Goal: Task Accomplishment & Management: Manage account settings

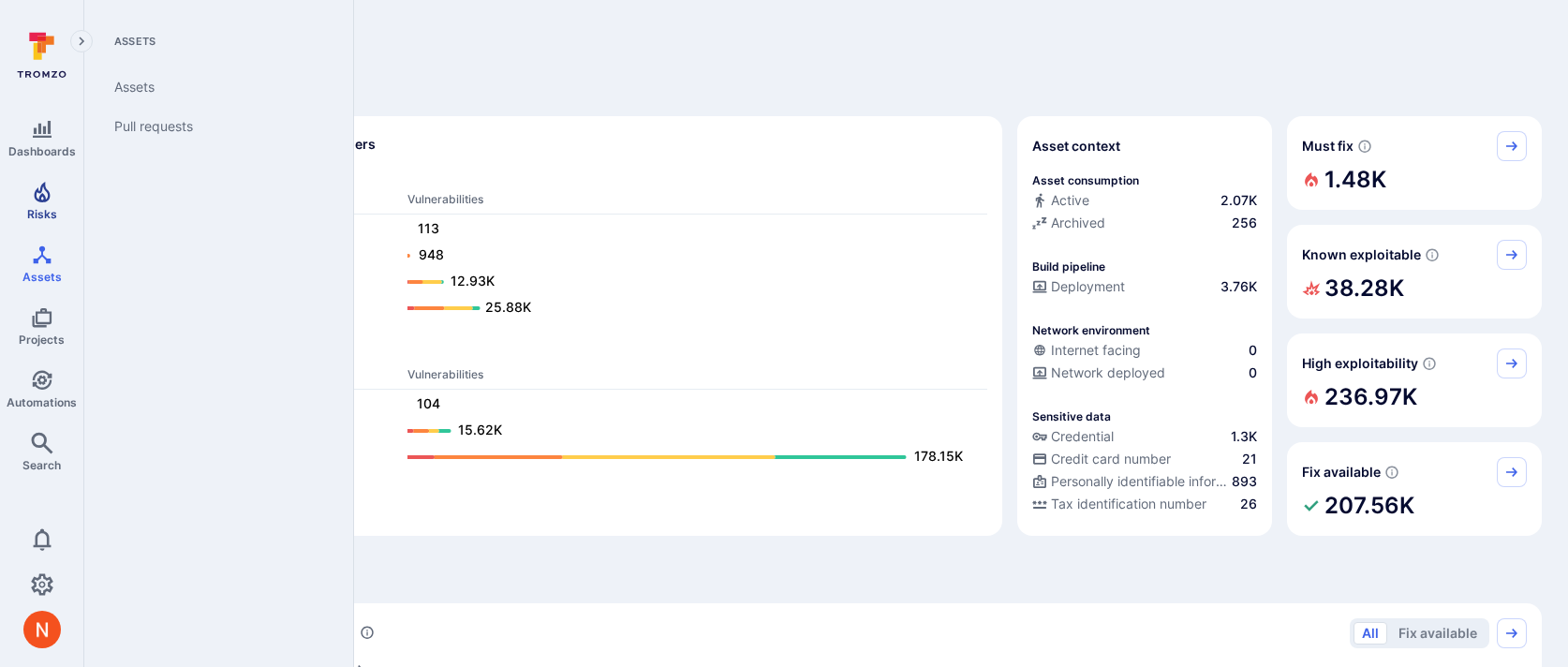
click at [44, 218] on span "Risks" at bounding box center [42, 214] width 30 height 14
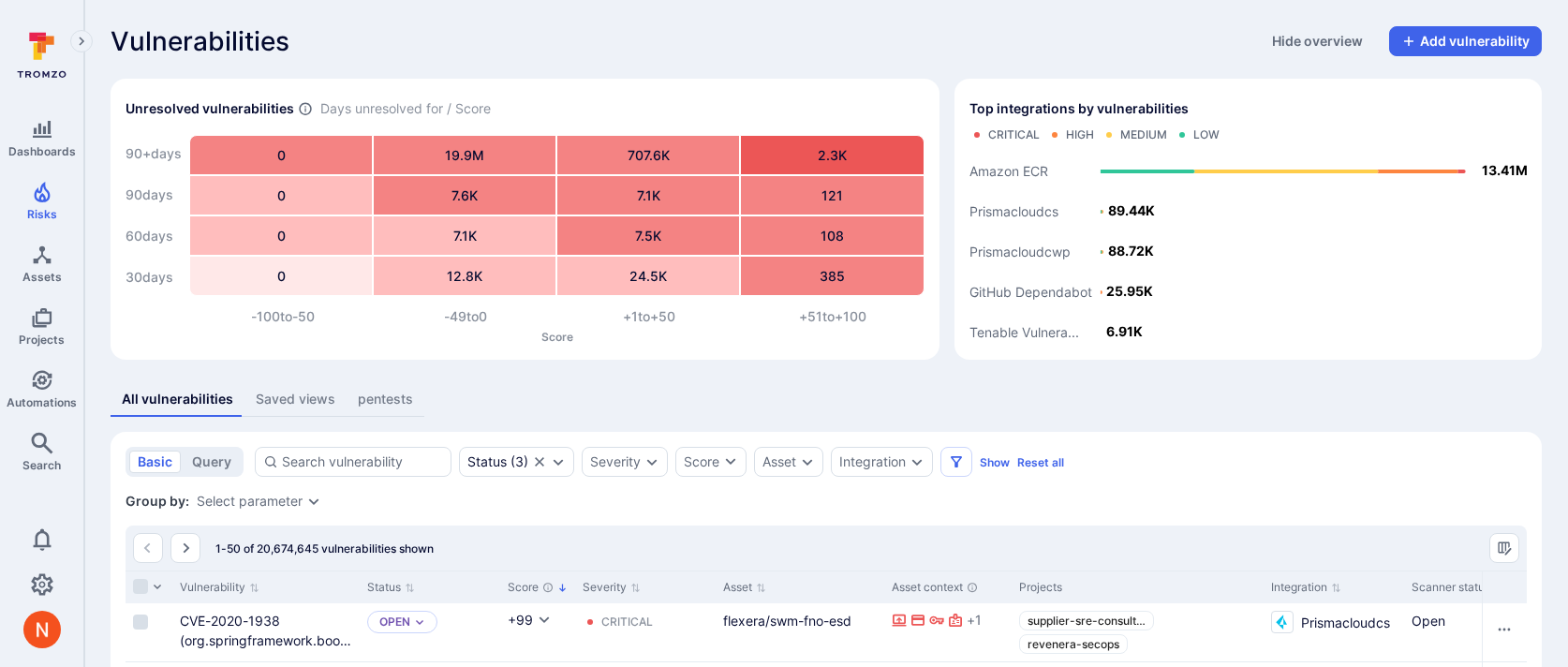
click at [22, 324] on link "Projects" at bounding box center [42, 327] width 84 height 56
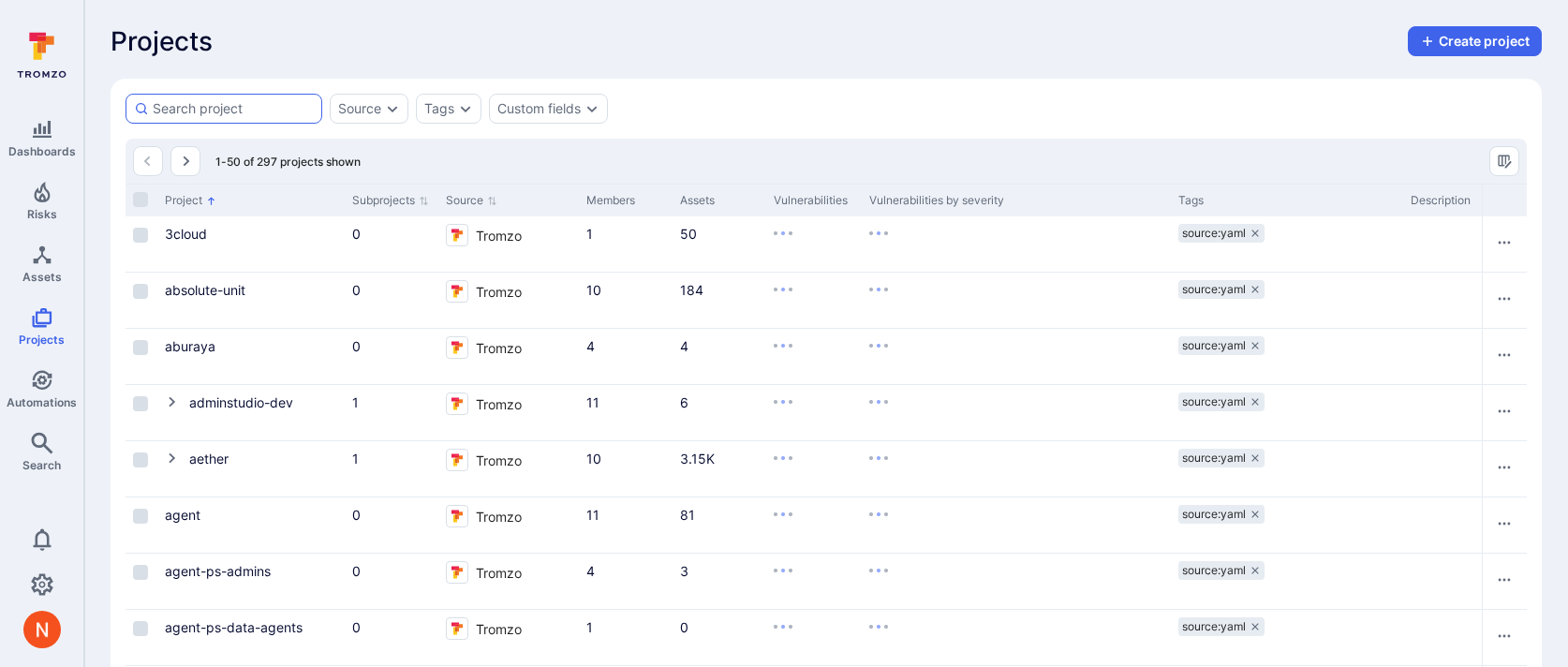
click at [247, 118] on div at bounding box center [224, 109] width 197 height 30
click at [247, 118] on input at bounding box center [233, 109] width 161 height 19
click at [247, 113] on input at bounding box center [233, 109] width 161 height 19
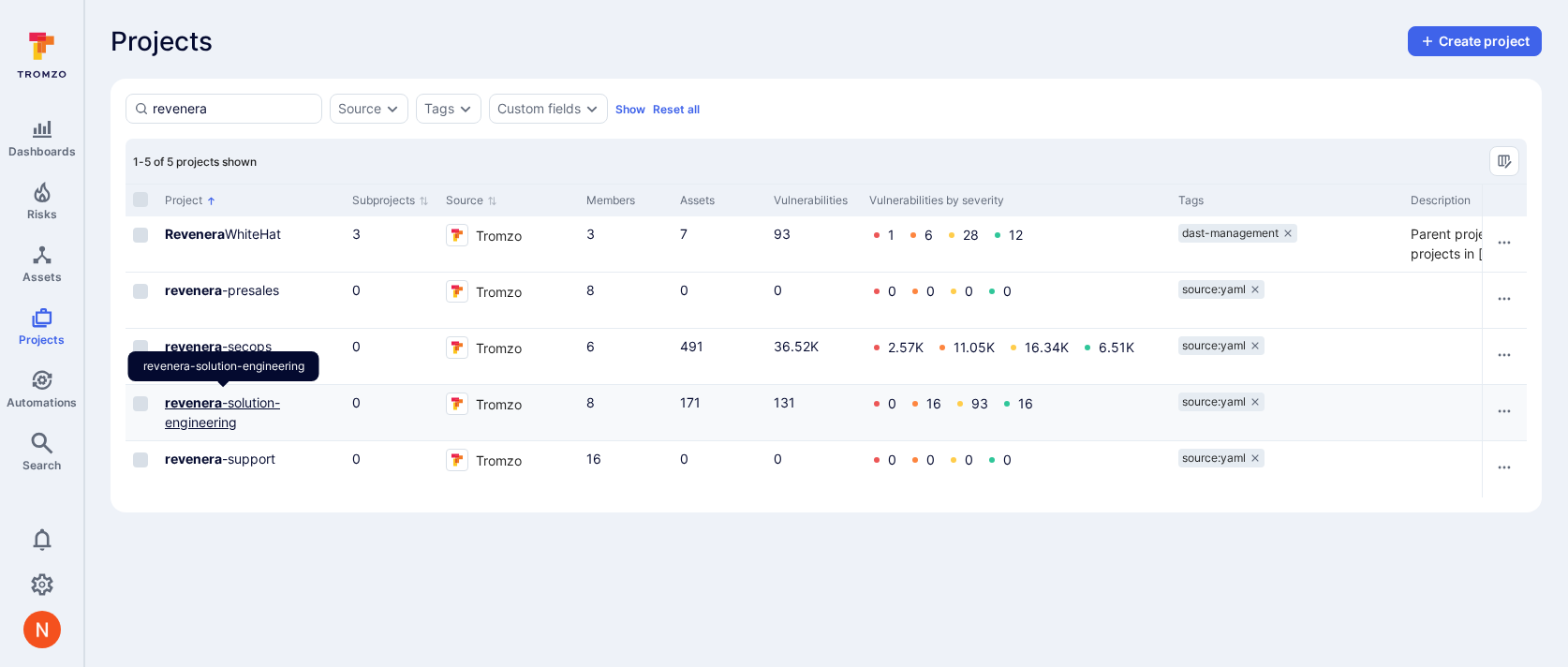
type input "revenera"
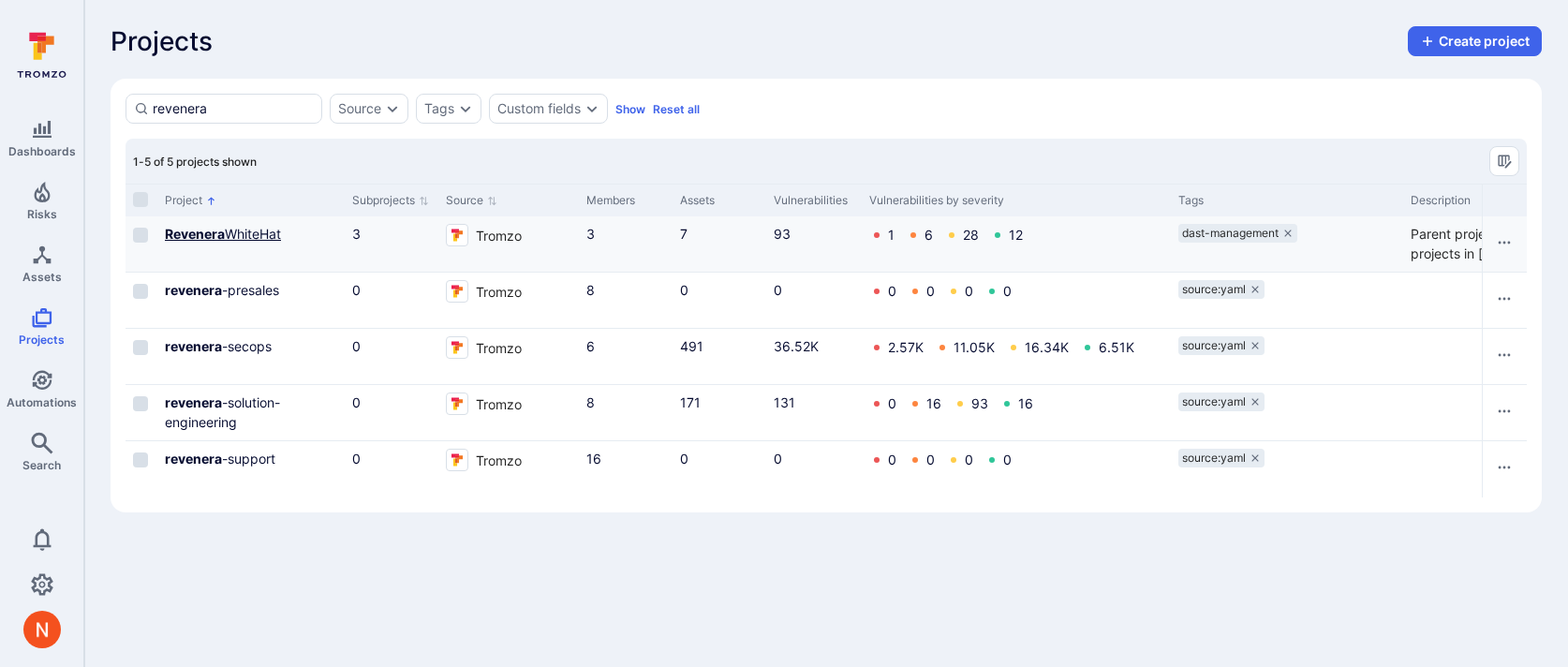
click at [237, 237] on link "Revenera WhiteHat" at bounding box center [223, 234] width 116 height 16
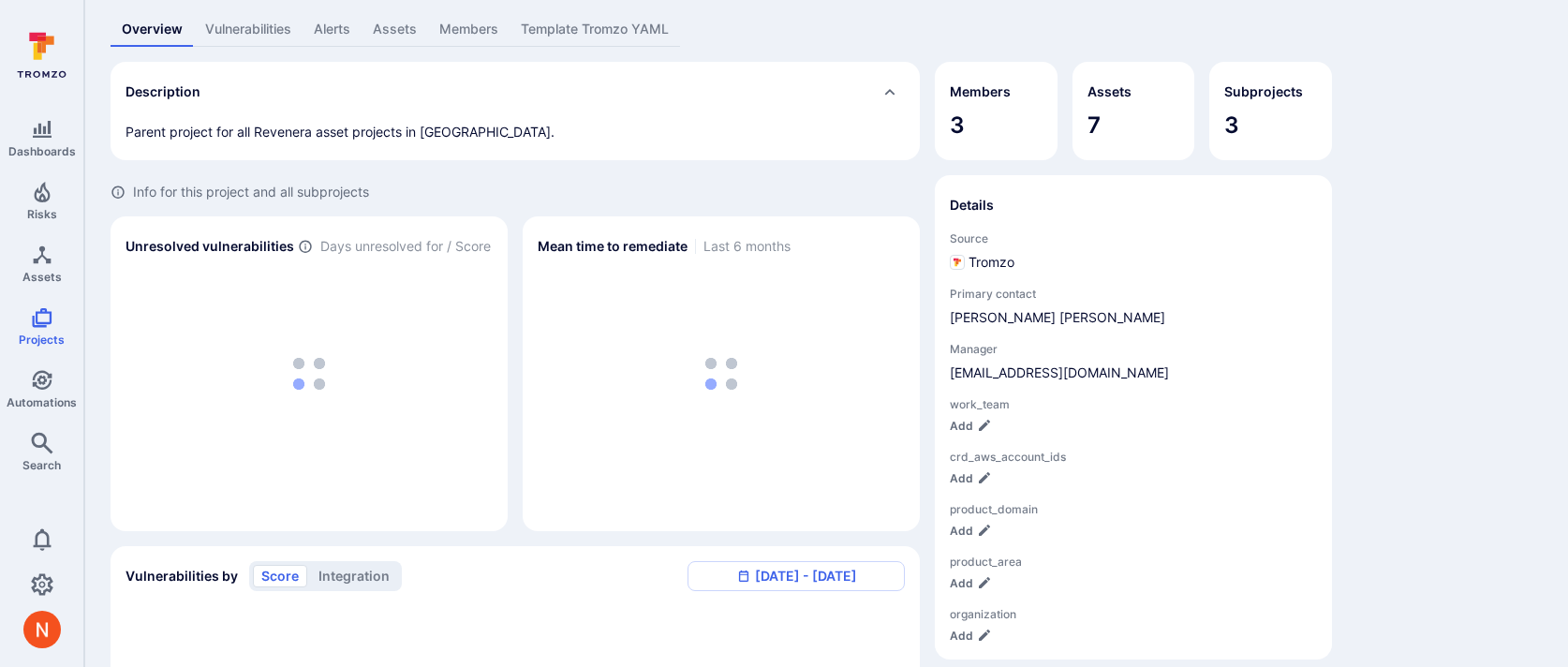
scroll to position [74, 0]
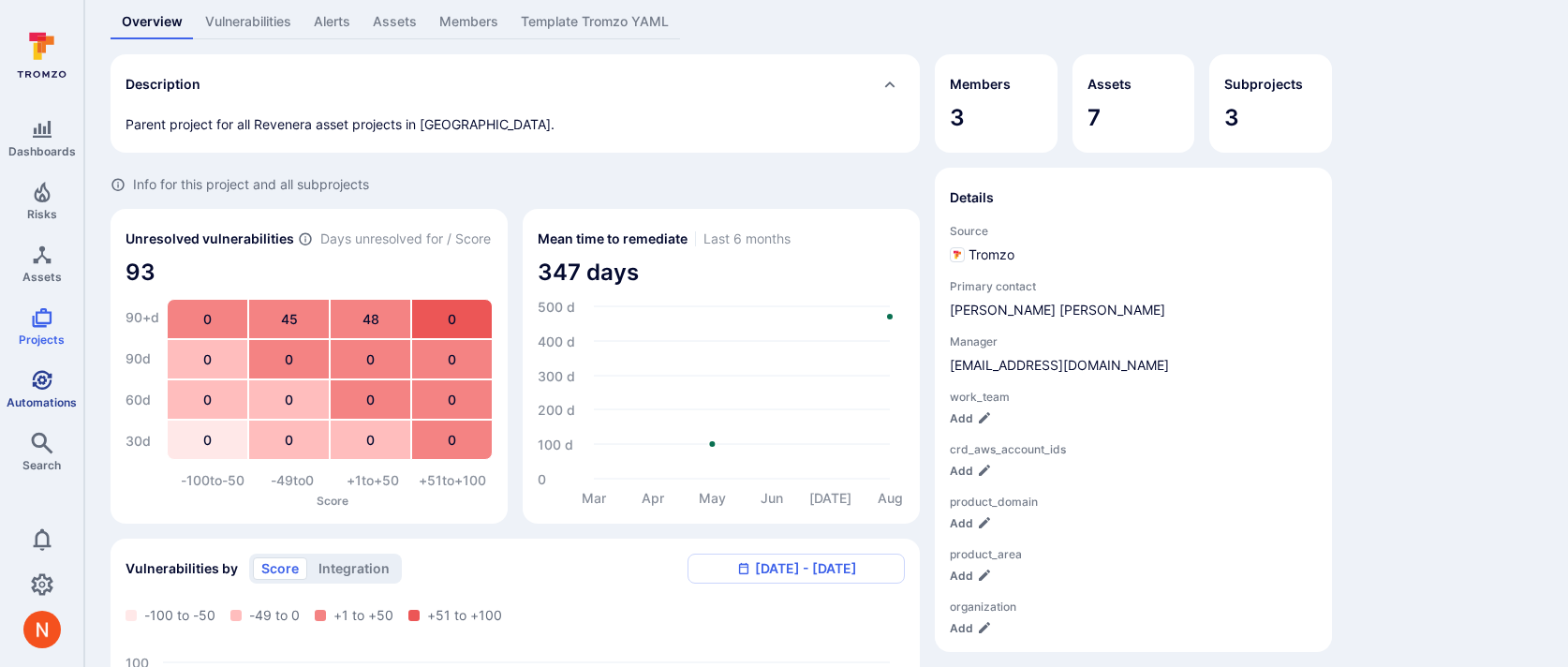
click at [30, 395] on span "Automations" at bounding box center [42, 402] width 71 height 14
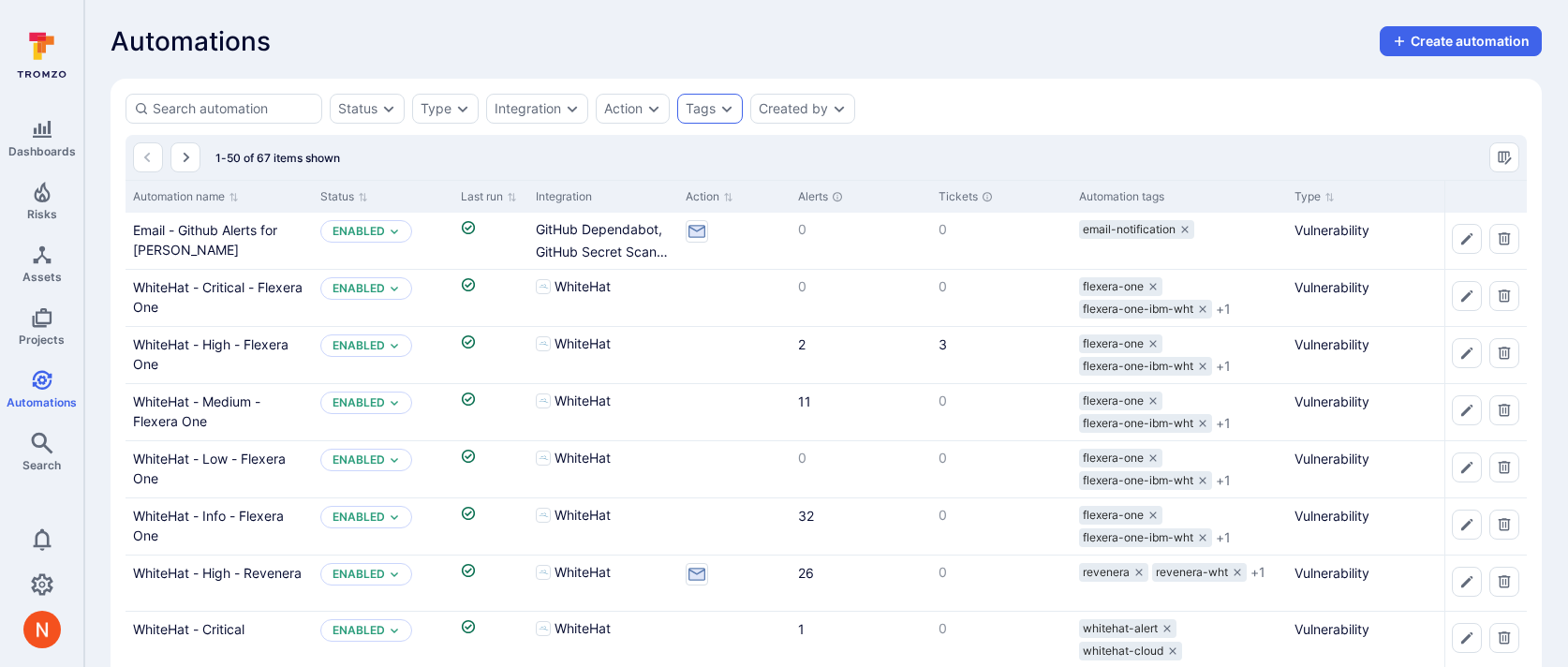
click at [707, 115] on div "Tags" at bounding box center [700, 109] width 30 height 15
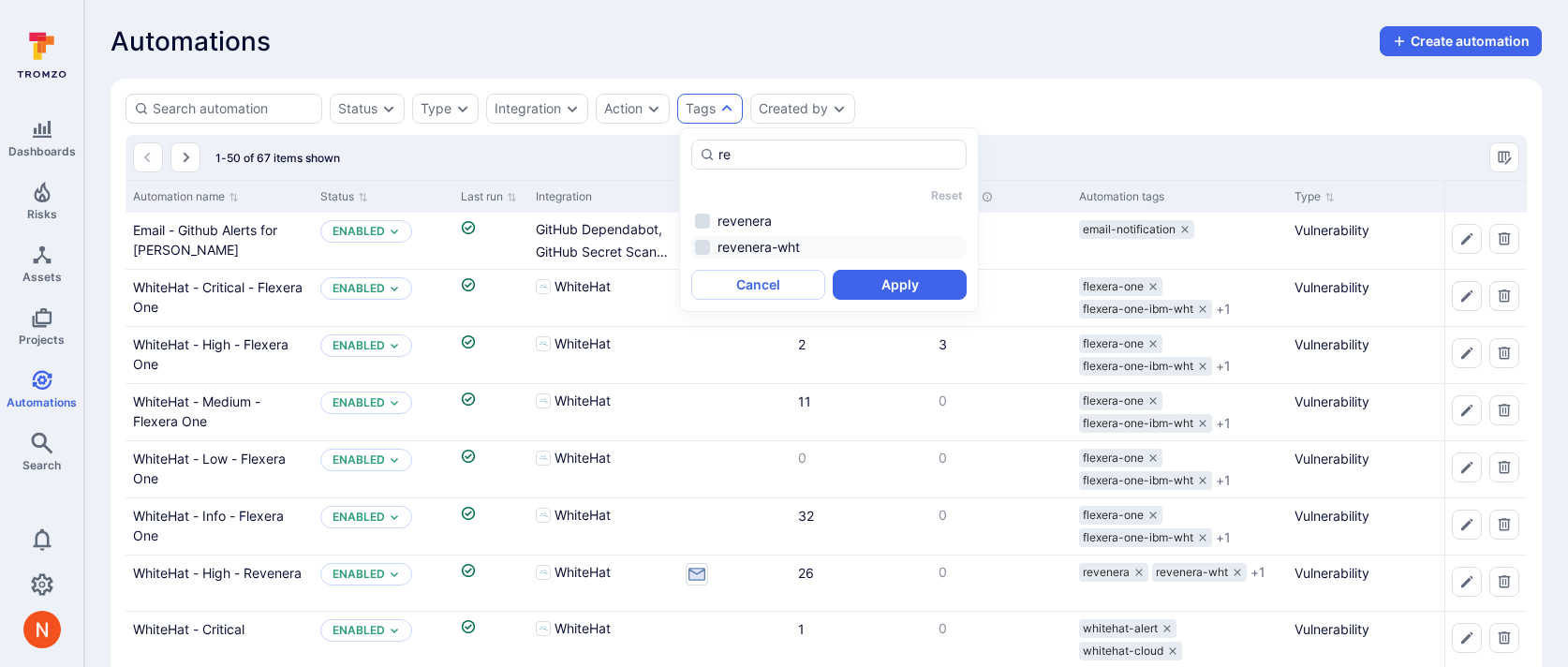
click at [758, 247] on li "revenera-wht" at bounding box center [829, 247] width 276 height 23
type input "re"
click at [888, 297] on button "Apply" at bounding box center [899, 285] width 134 height 30
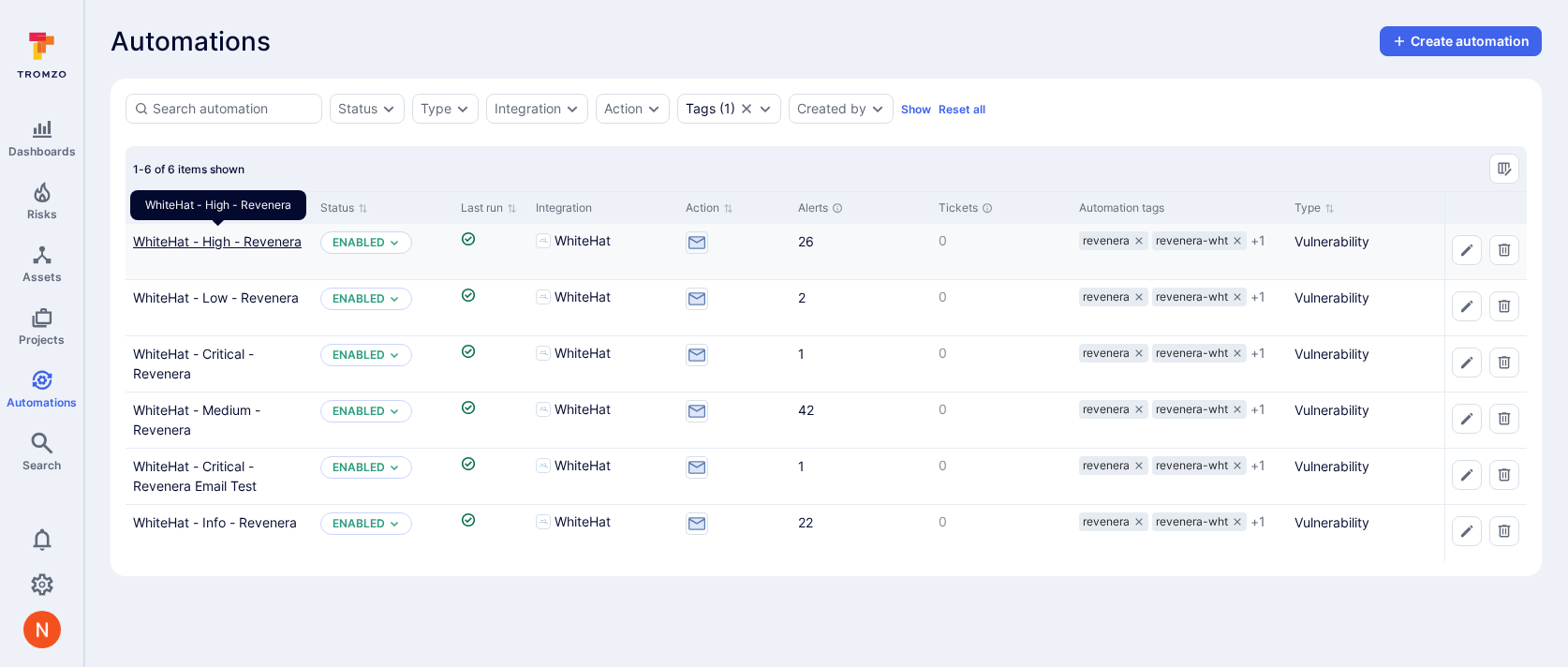
click at [248, 244] on link "WhiteHat - High - Revenera" at bounding box center [217, 241] width 168 height 16
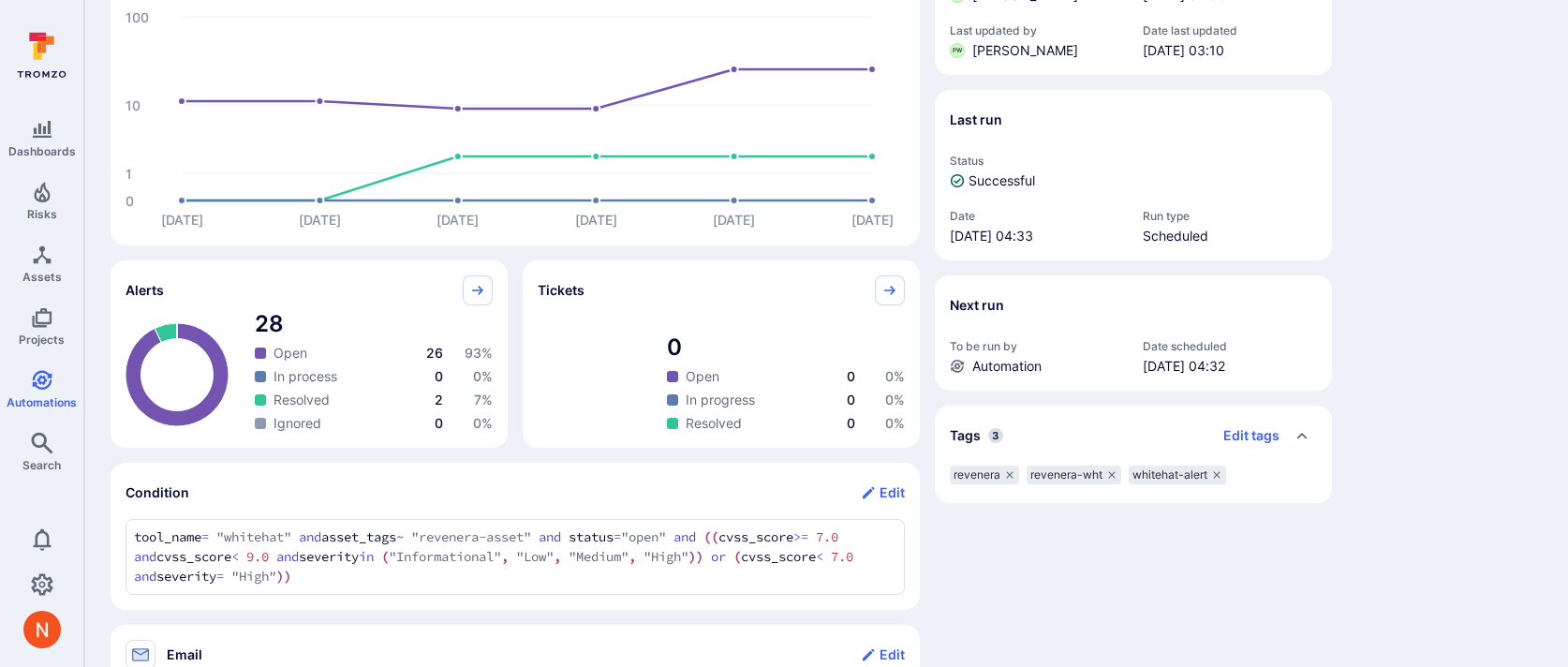
scroll to position [268, 0]
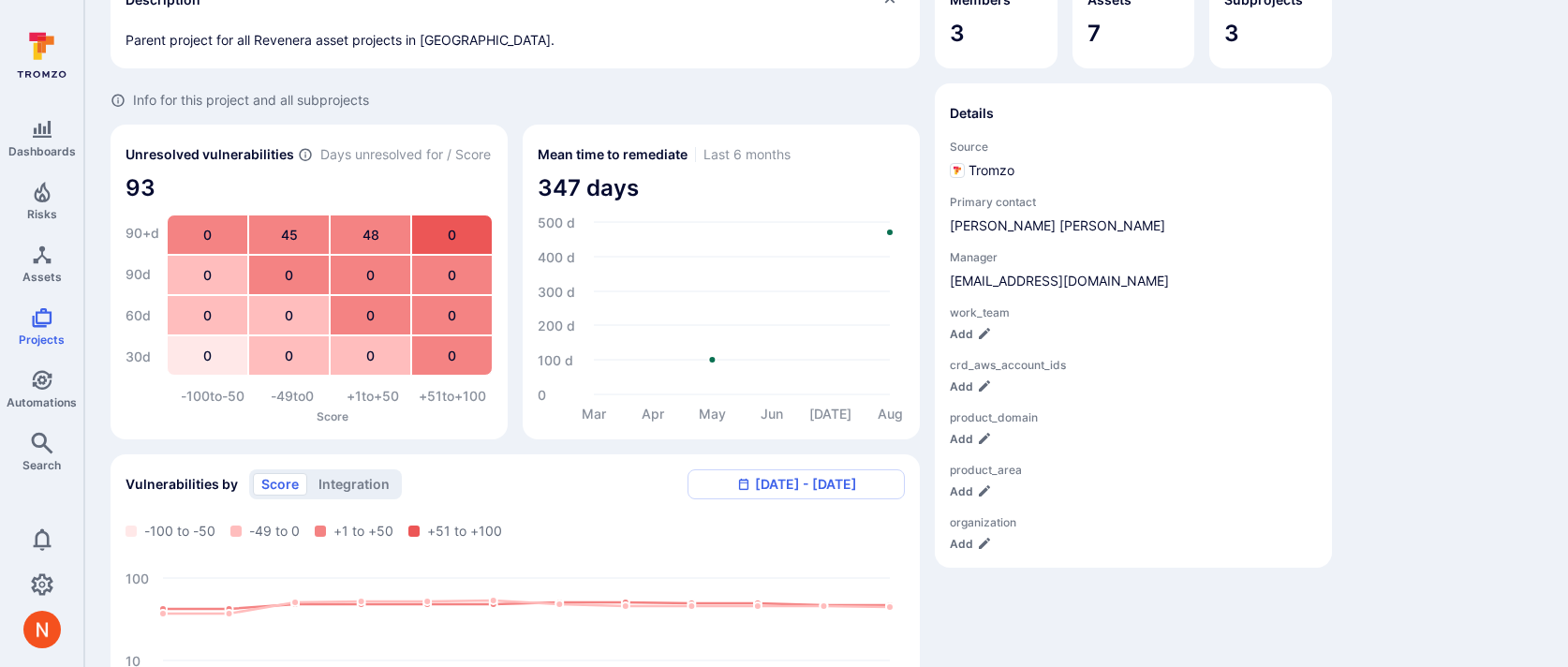
scroll to position [151, 0]
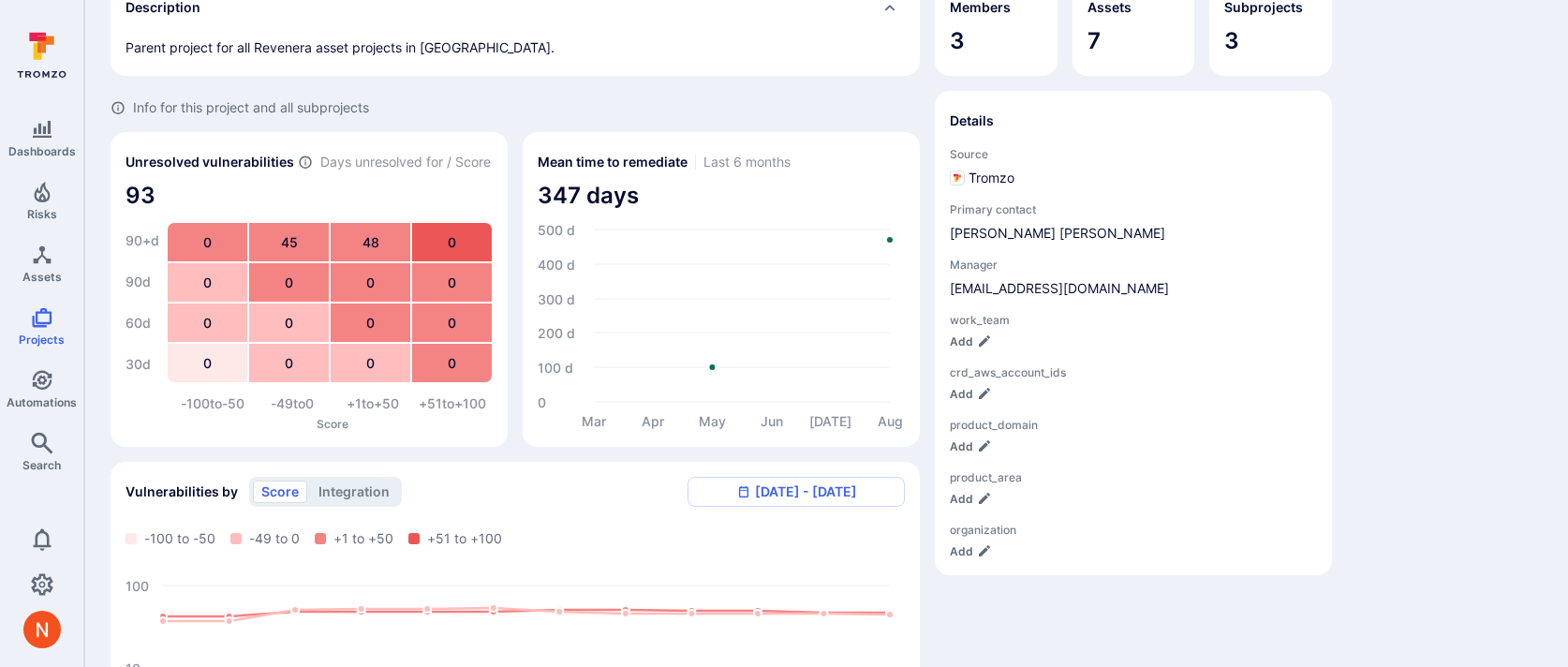
click at [1388, 334] on div "Description Parent project for all Revenera asset projects in WhiteHat. Info fo…" at bounding box center [826, 617] width 1432 height 1280
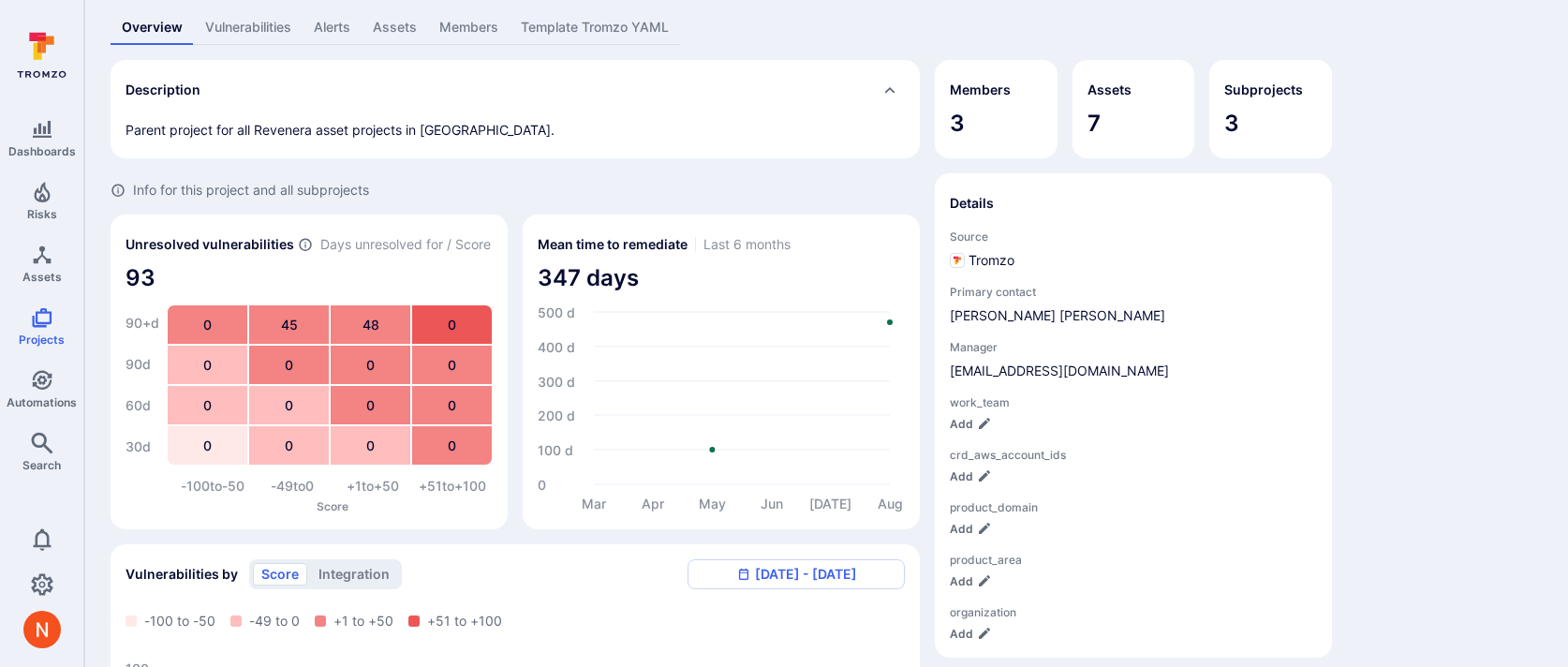
scroll to position [0, 0]
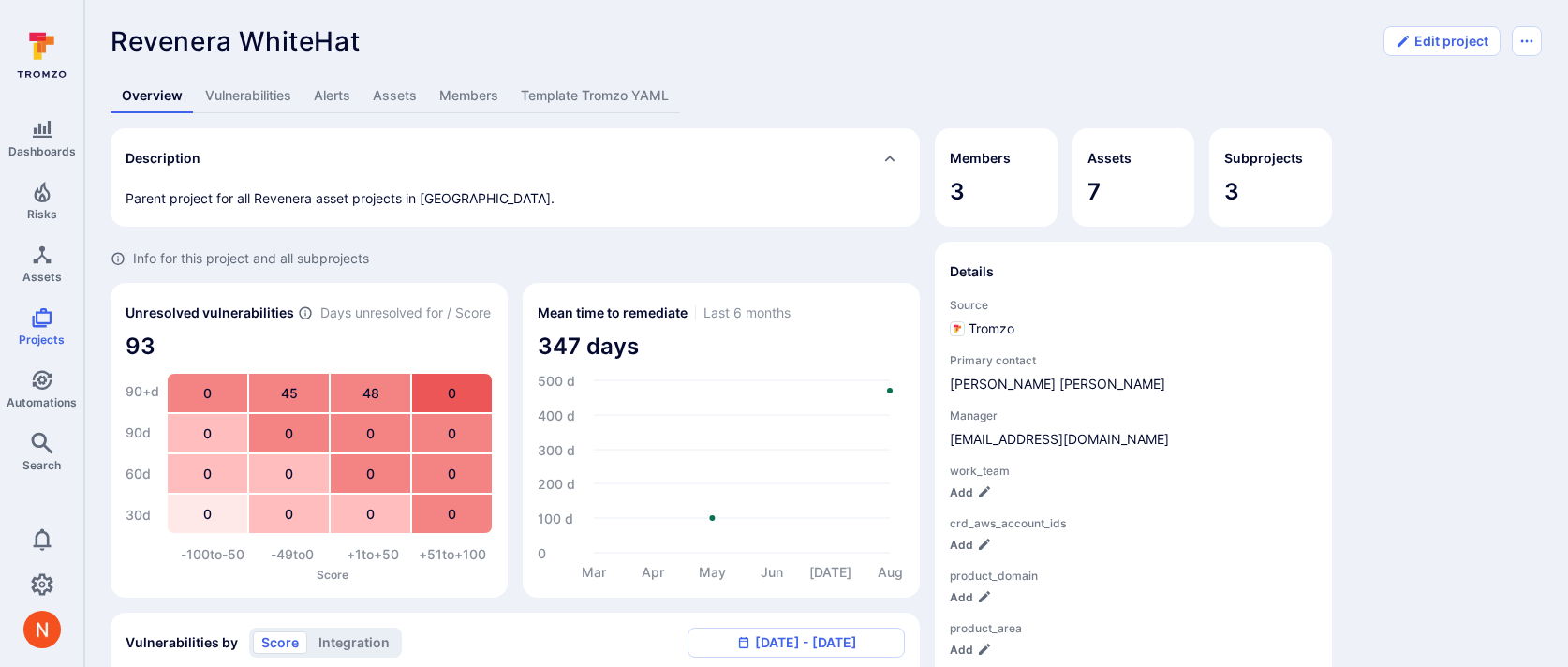
click at [413, 90] on link "Assets" at bounding box center [394, 96] width 67 height 35
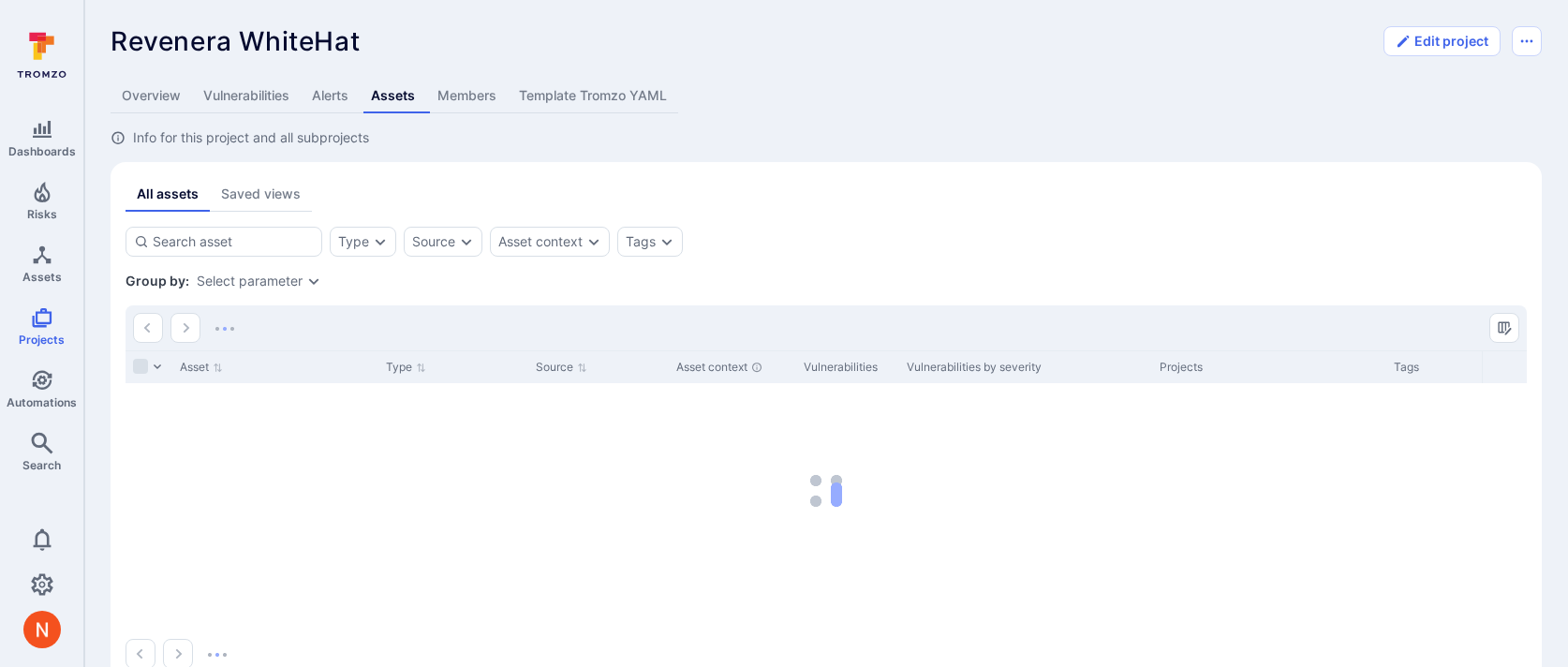
click at [352, 90] on link "Alerts" at bounding box center [329, 96] width 59 height 35
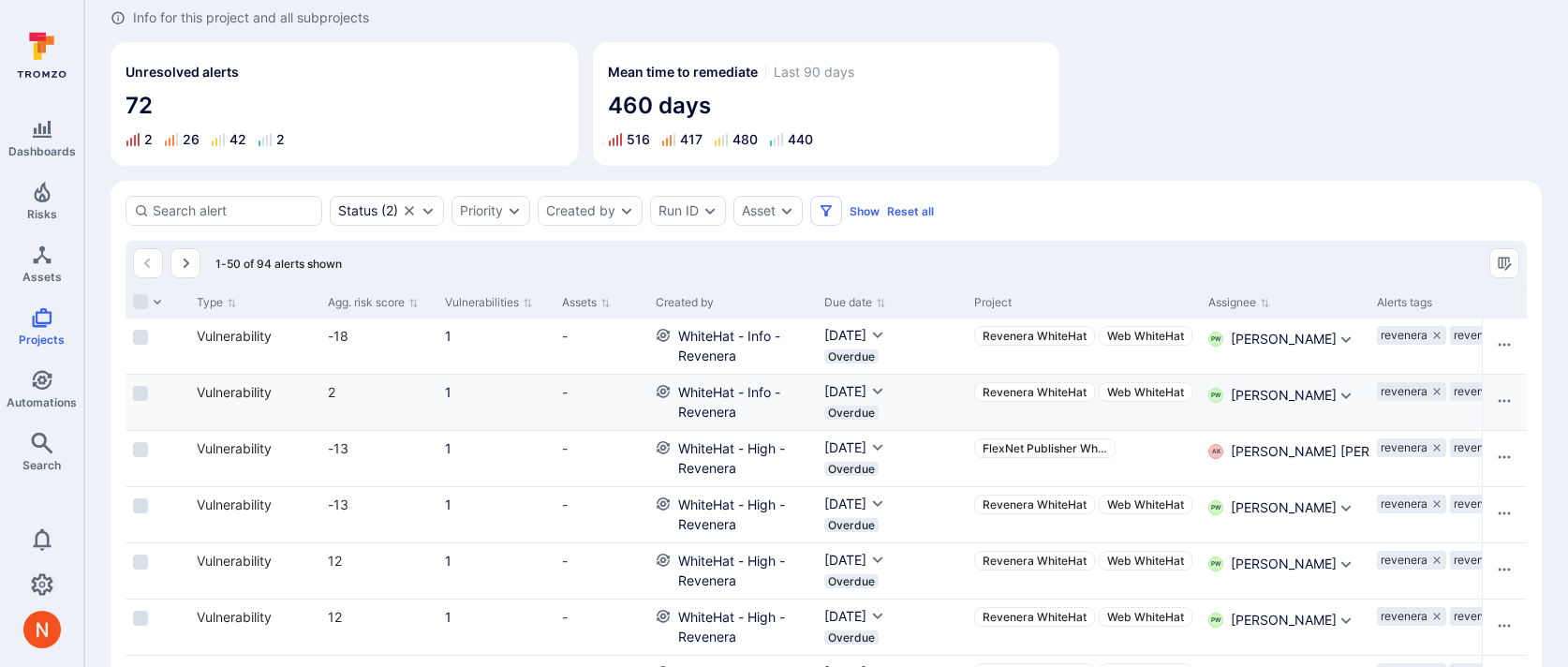
scroll to position [0, 683]
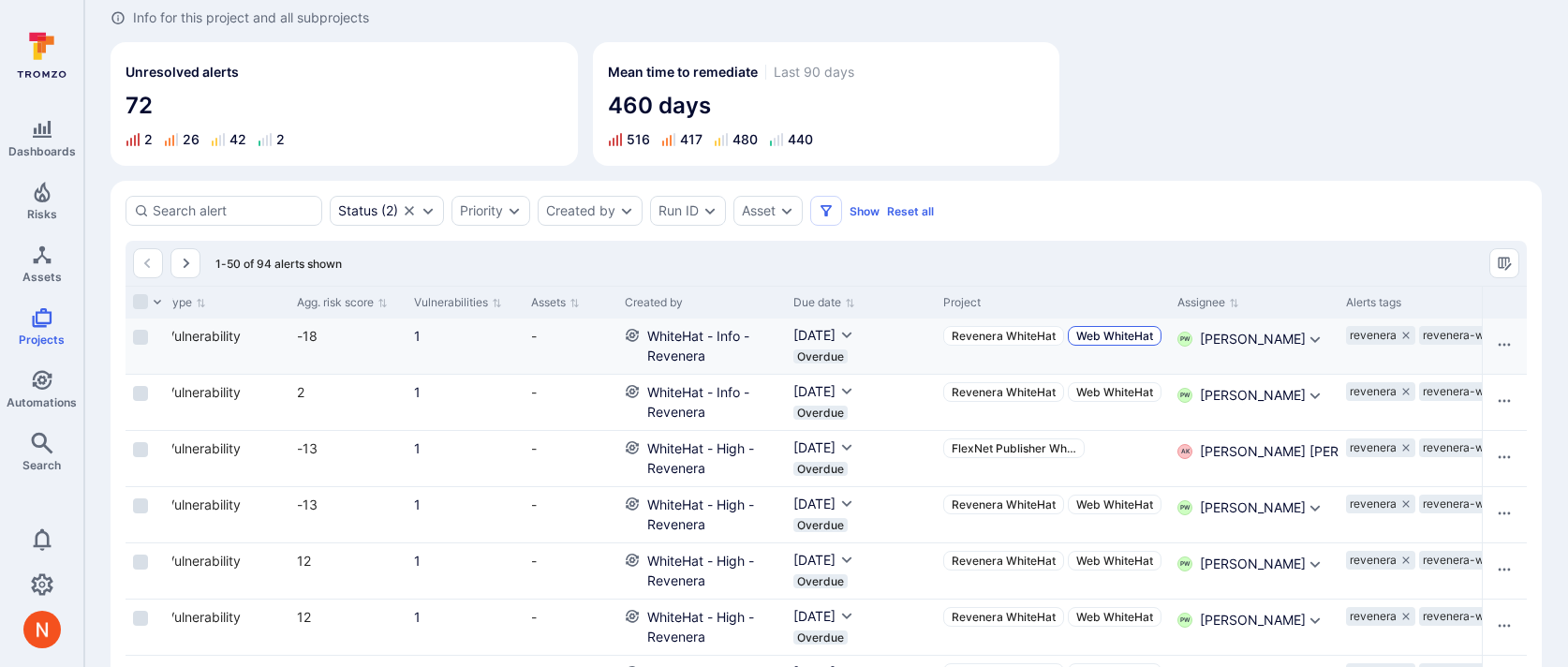
click at [1139, 334] on span "Web WhiteHat" at bounding box center [1114, 335] width 77 height 14
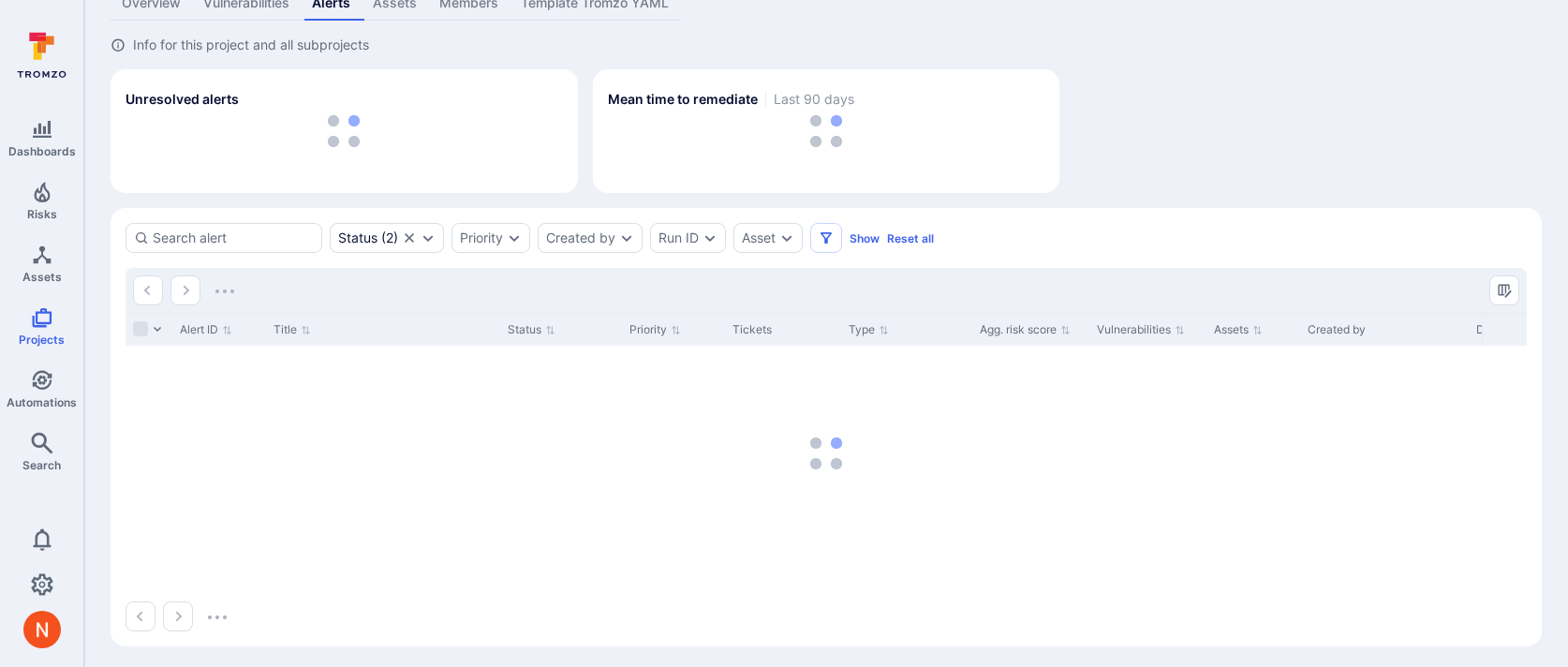
scroll to position [88, 0]
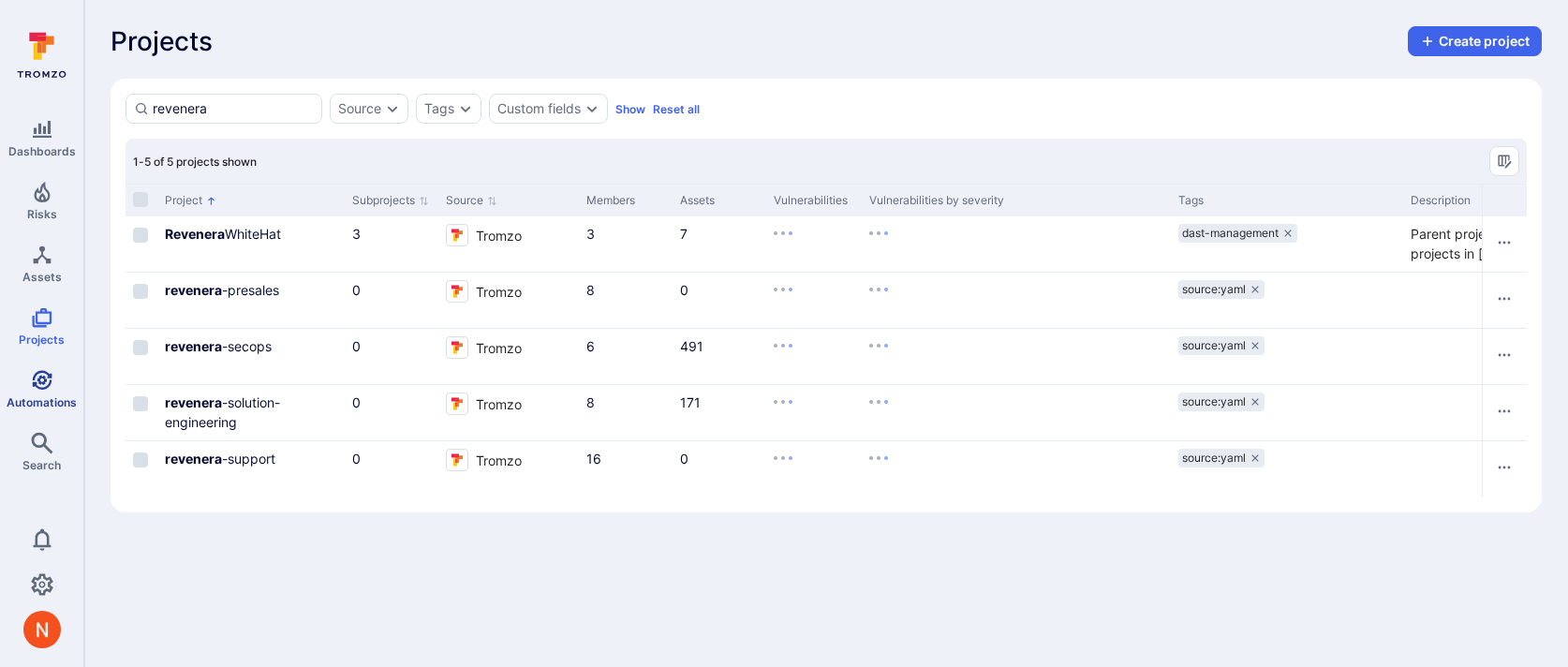
click at [47, 395] on span "Automations" at bounding box center [42, 402] width 71 height 14
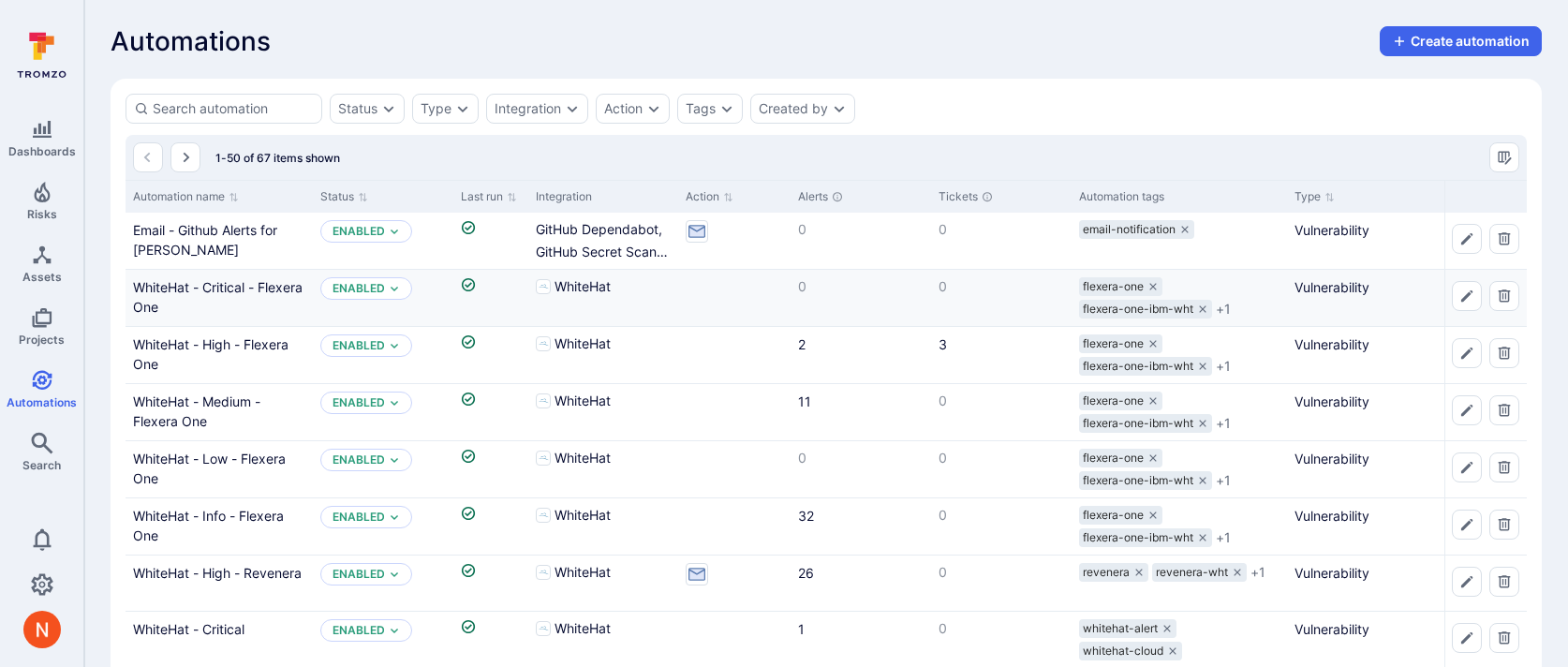
scroll to position [5, 0]
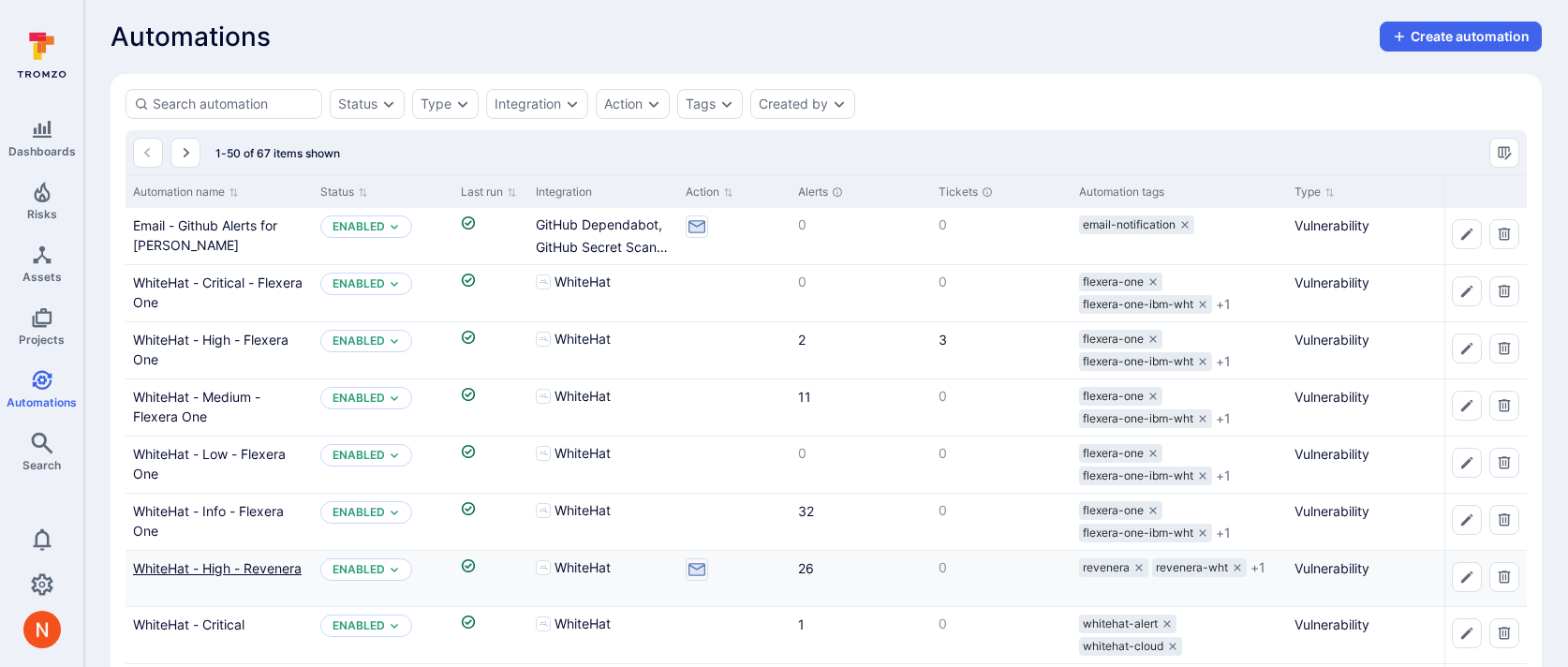
click at [256, 569] on link "WhiteHat - High - Revenera" at bounding box center [217, 568] width 168 height 16
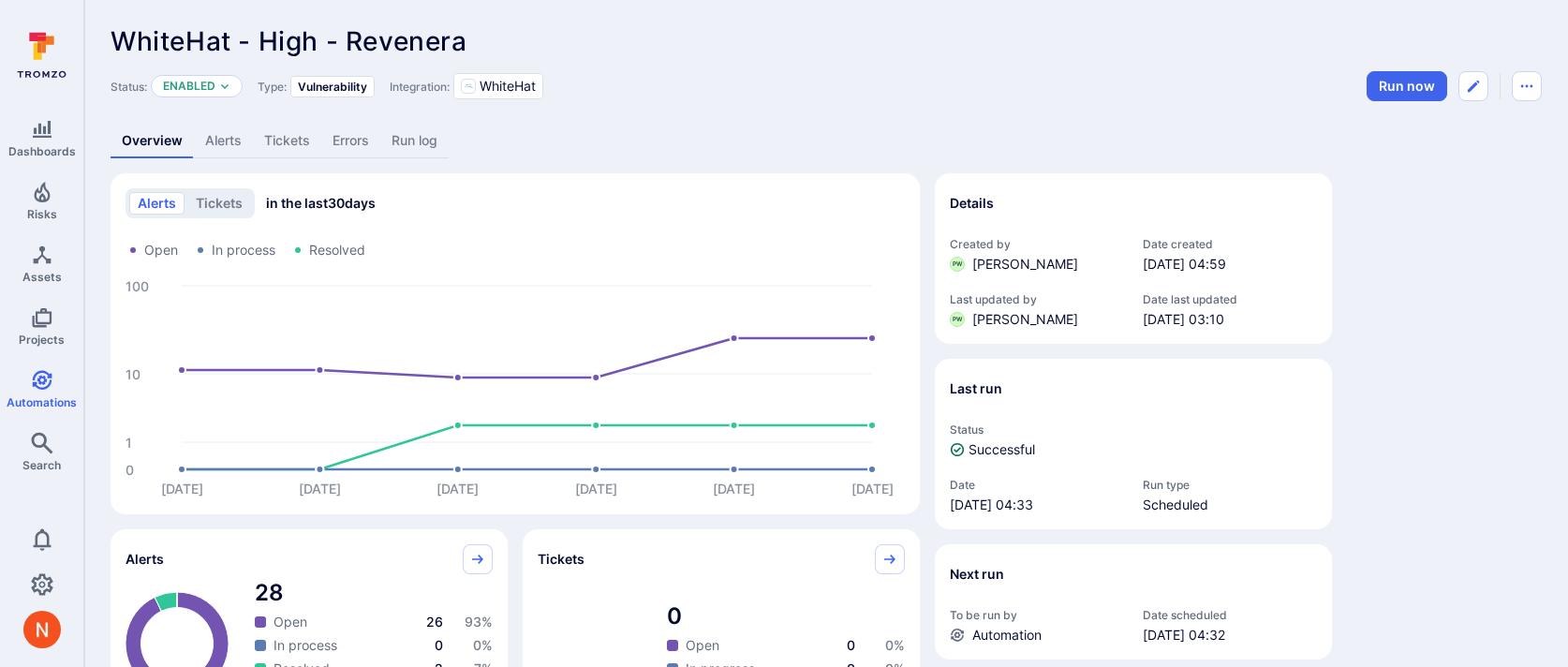
click at [230, 138] on link "Alerts" at bounding box center [223, 140] width 59 height 35
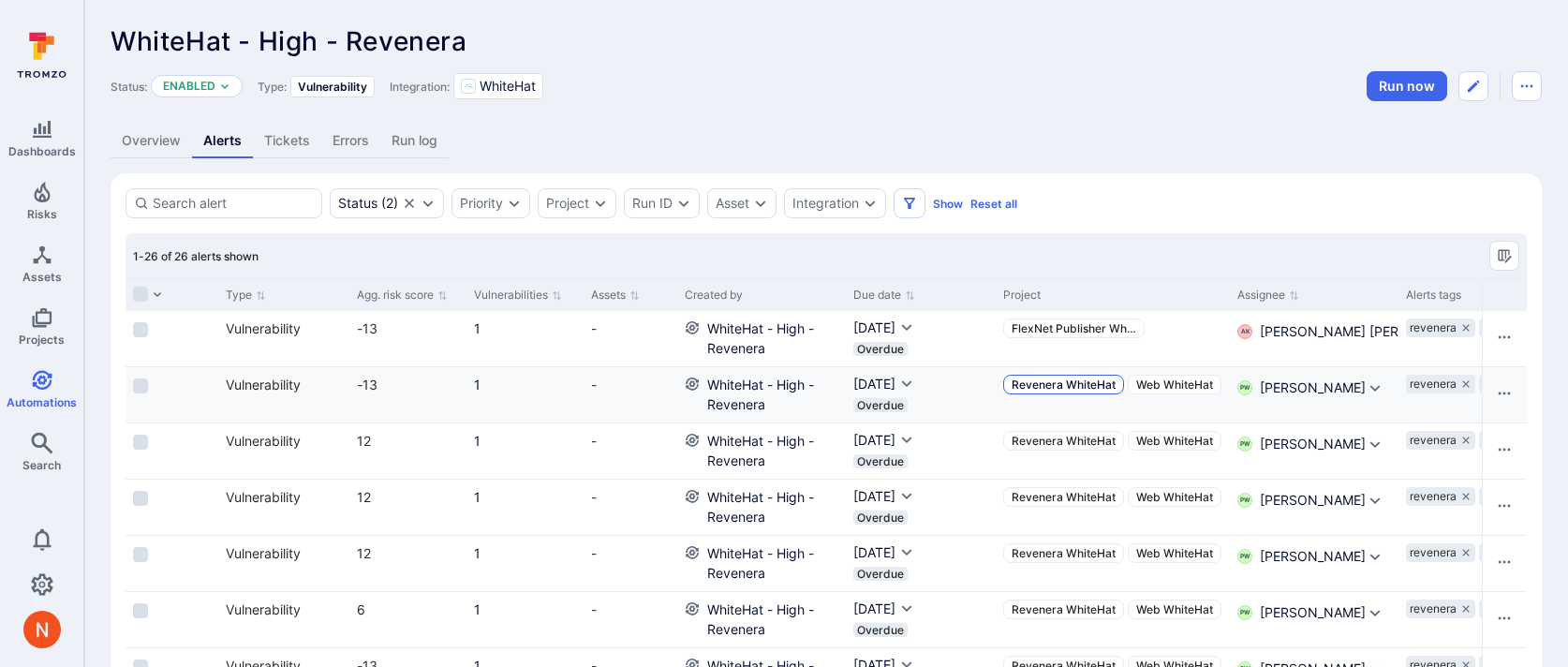
scroll to position [0, 629]
click at [1071, 375] on link "Revenera WhiteHat" at bounding box center [1058, 385] width 120 height 20
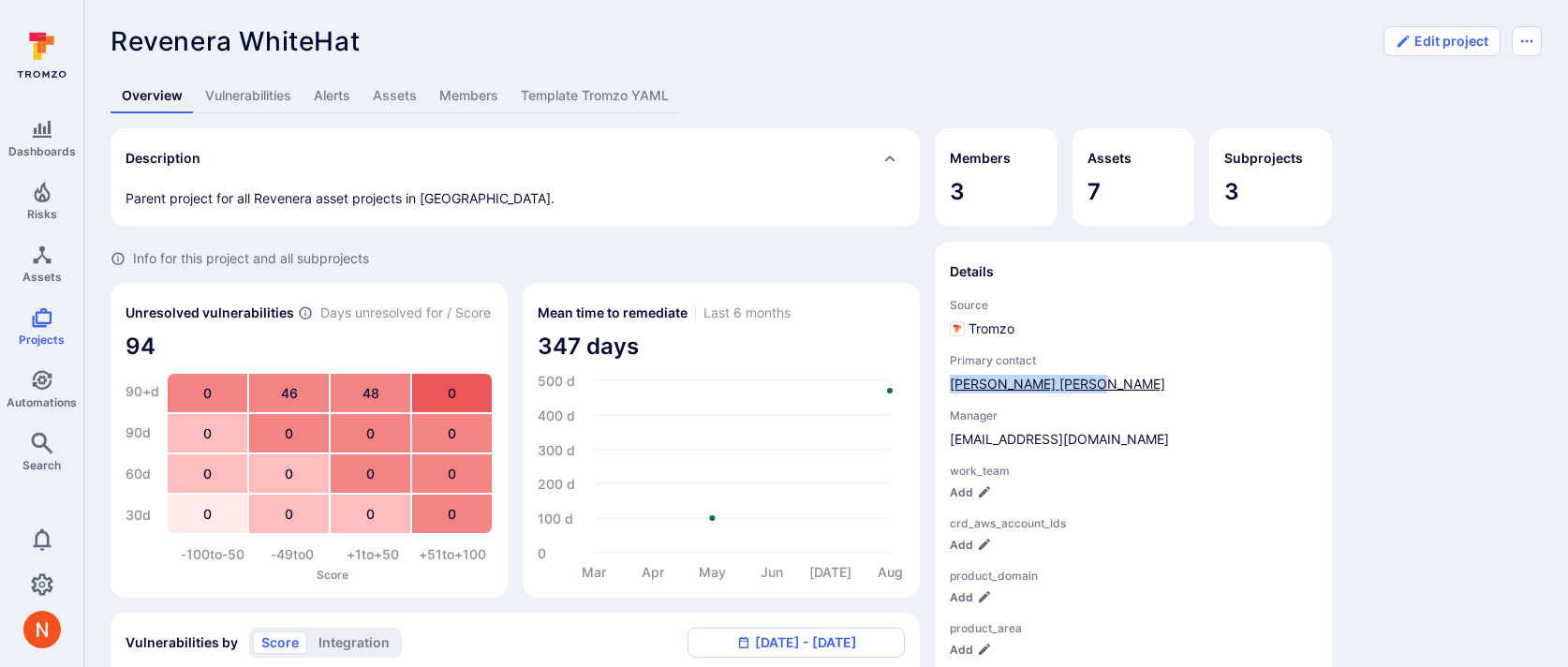
drag, startPoint x: 938, startPoint y: 375, endPoint x: 1099, endPoint y: 375, distance: 161.0
click at [1099, 375] on section "Details Source Tromzo Primary contact Arun Kumar Nagarajan Manager SParameshwar…" at bounding box center [1133, 484] width 397 height 485
copy link "Arun Kumar Nagarajan"
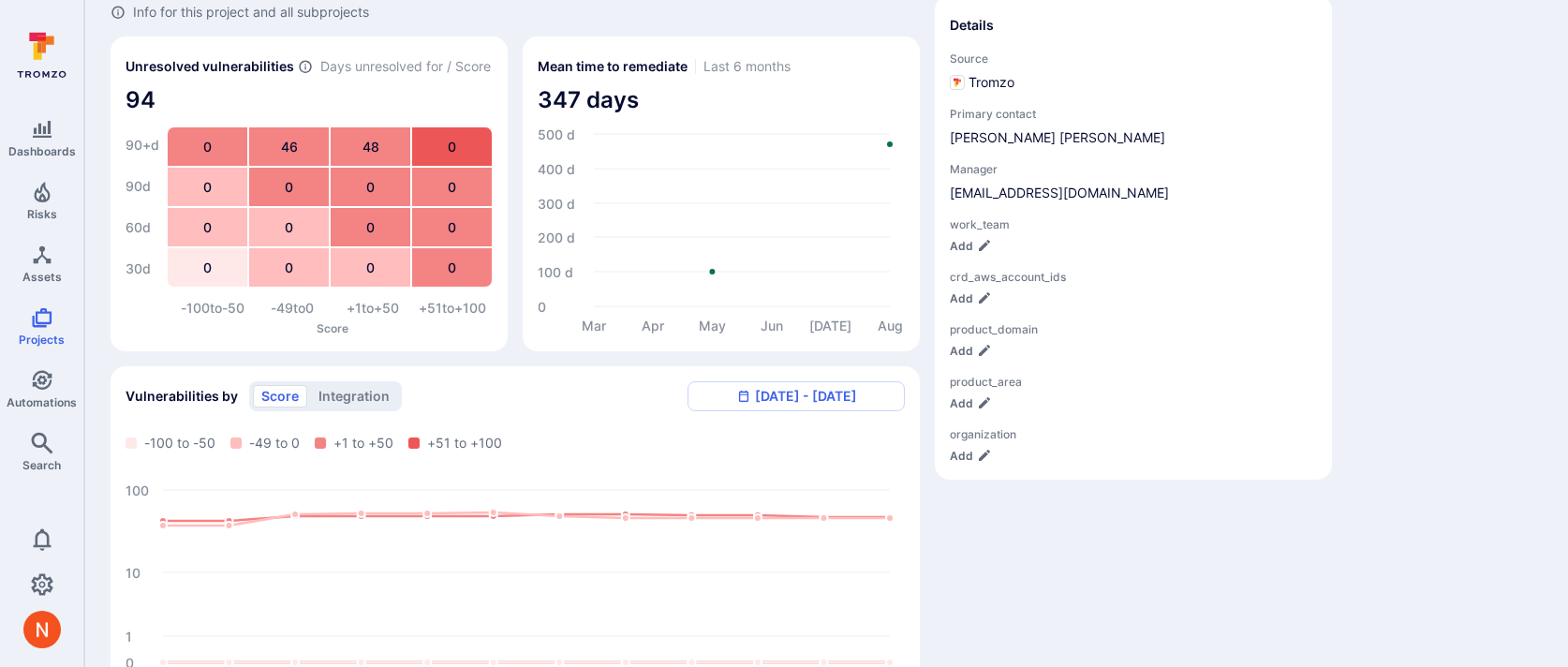
scroll to position [251, 0]
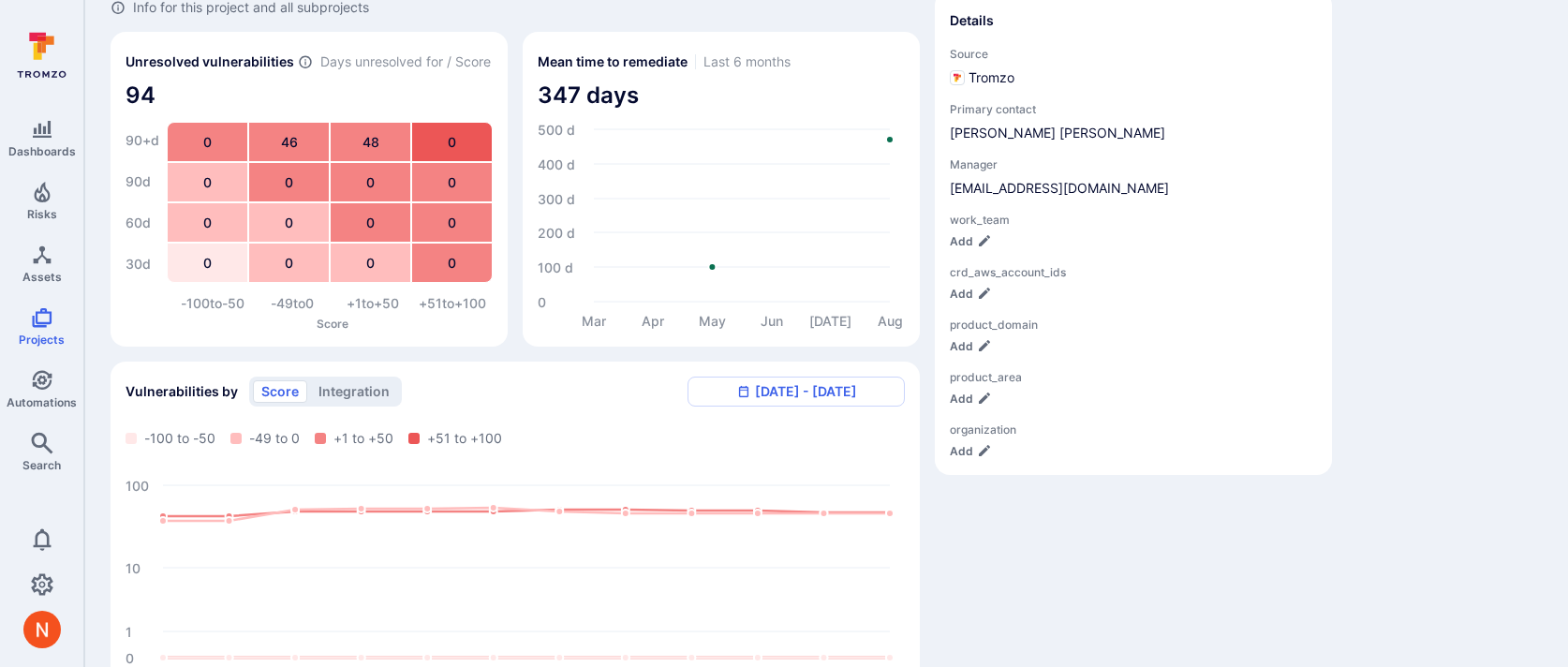
click at [1458, 297] on div "Description Parent project for all Revenera asset projects in WhiteHat. Info fo…" at bounding box center [826, 518] width 1432 height 1280
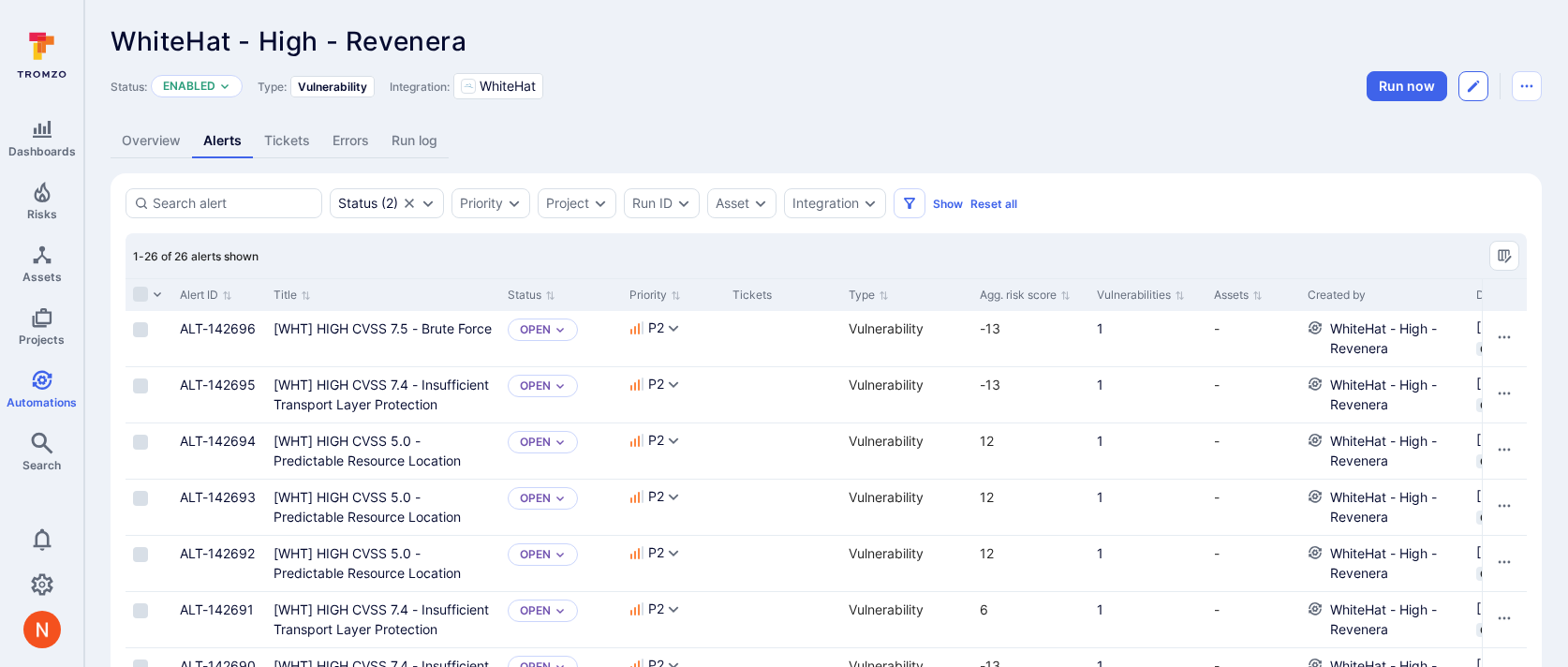
click at [1480, 81] on icon "Edit automation" at bounding box center [1472, 86] width 15 height 15
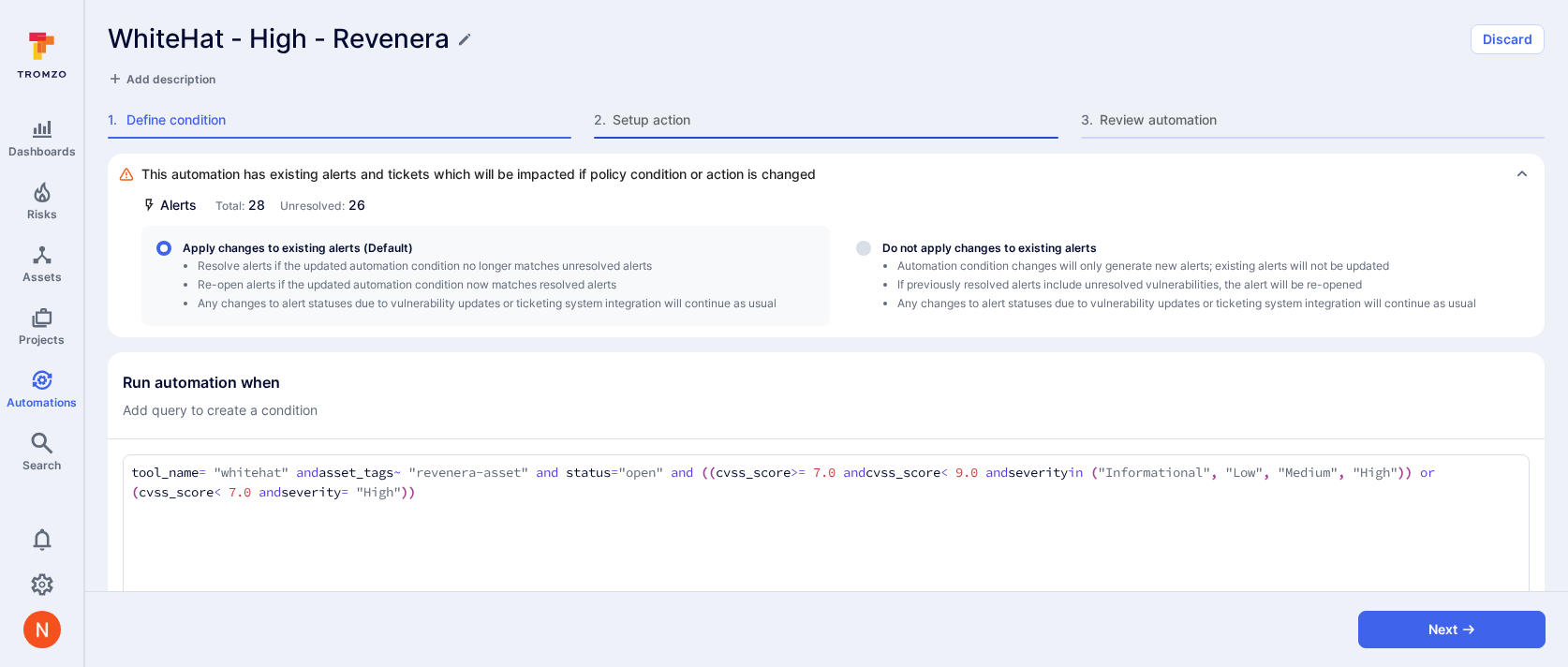
click at [698, 121] on span "Setup action" at bounding box center [835, 119] width 445 height 19
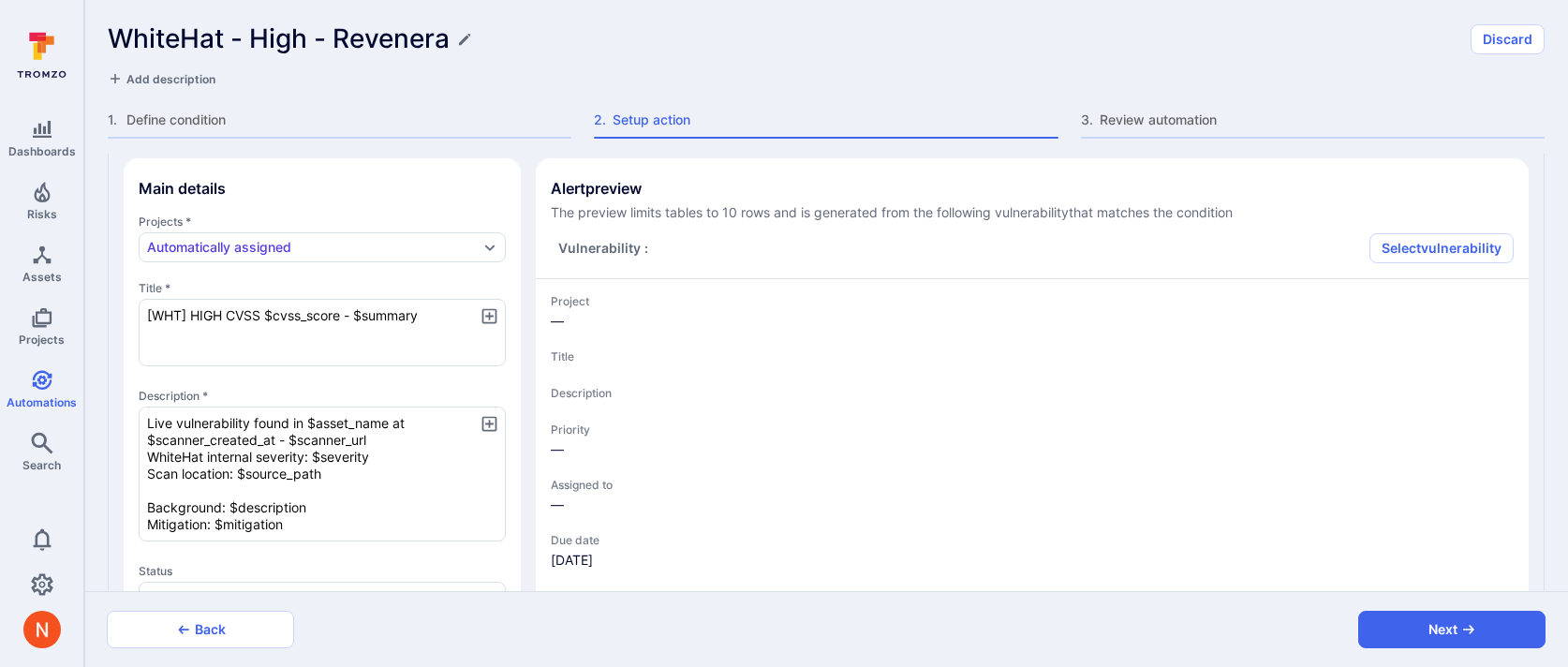
type textarea "x"
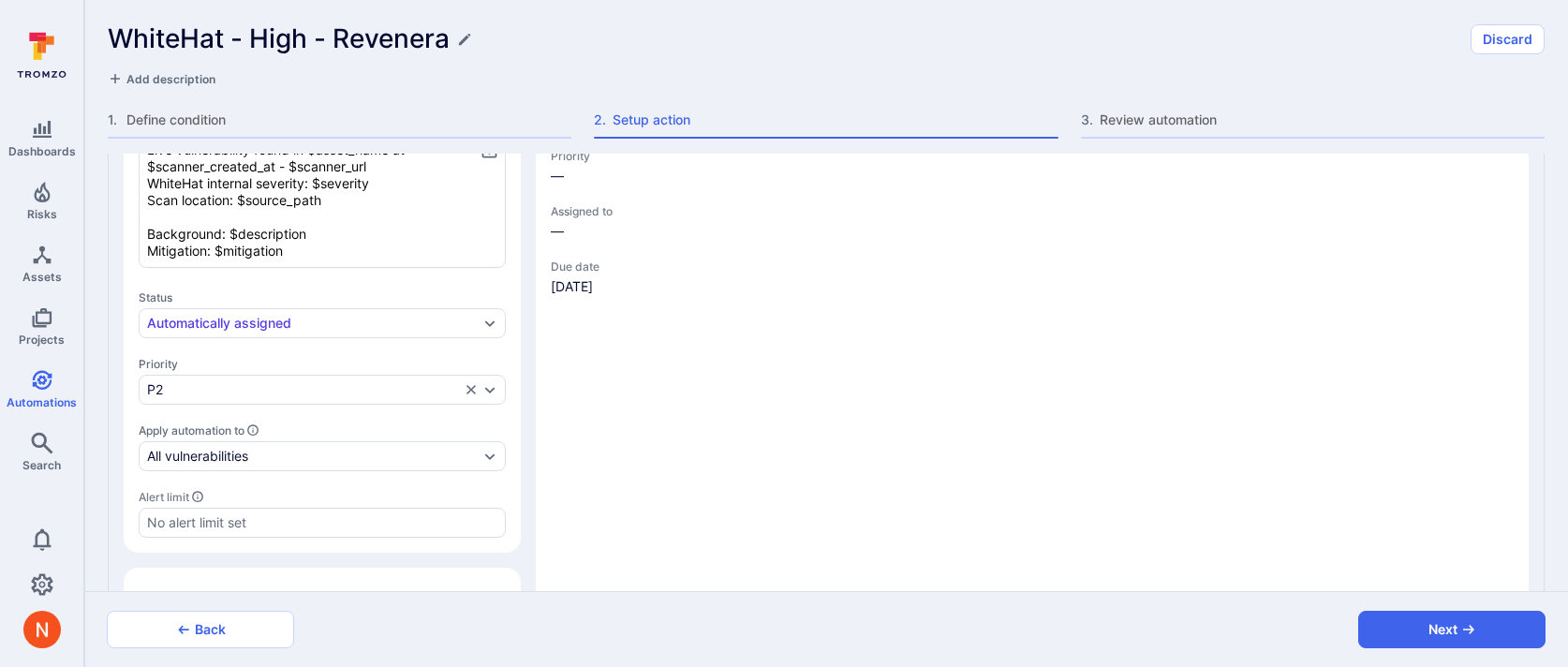
type textarea "x"
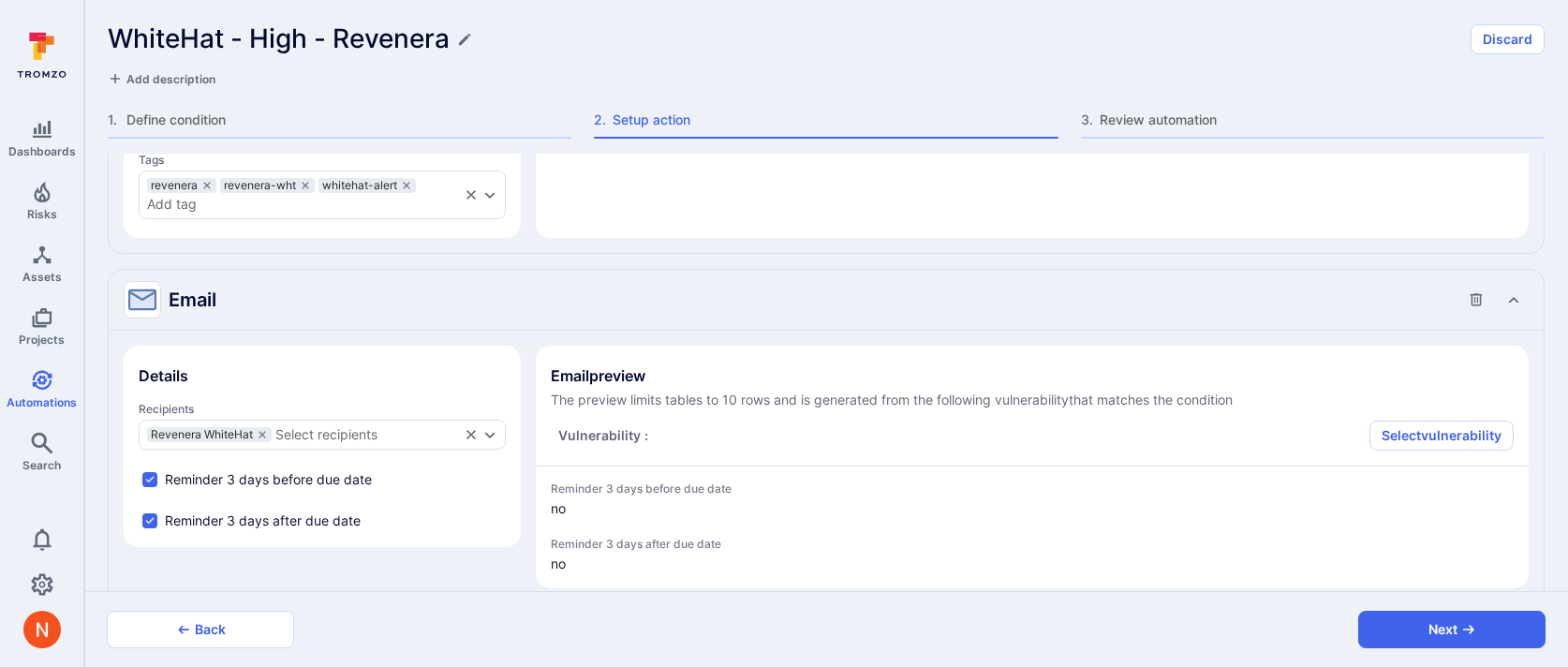
scroll to position [1313, 0]
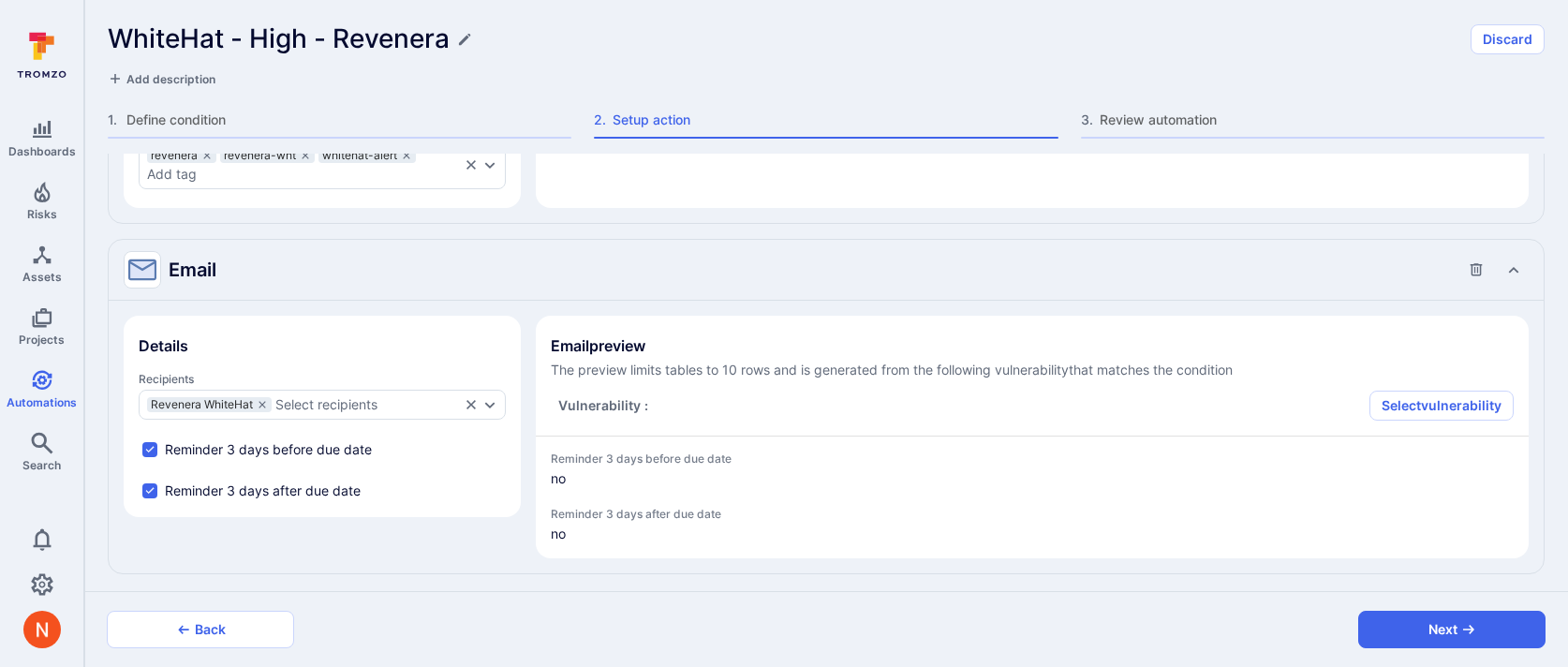
type textarea "x"
click at [305, 402] on div "Select recipients" at bounding box center [326, 404] width 102 height 15
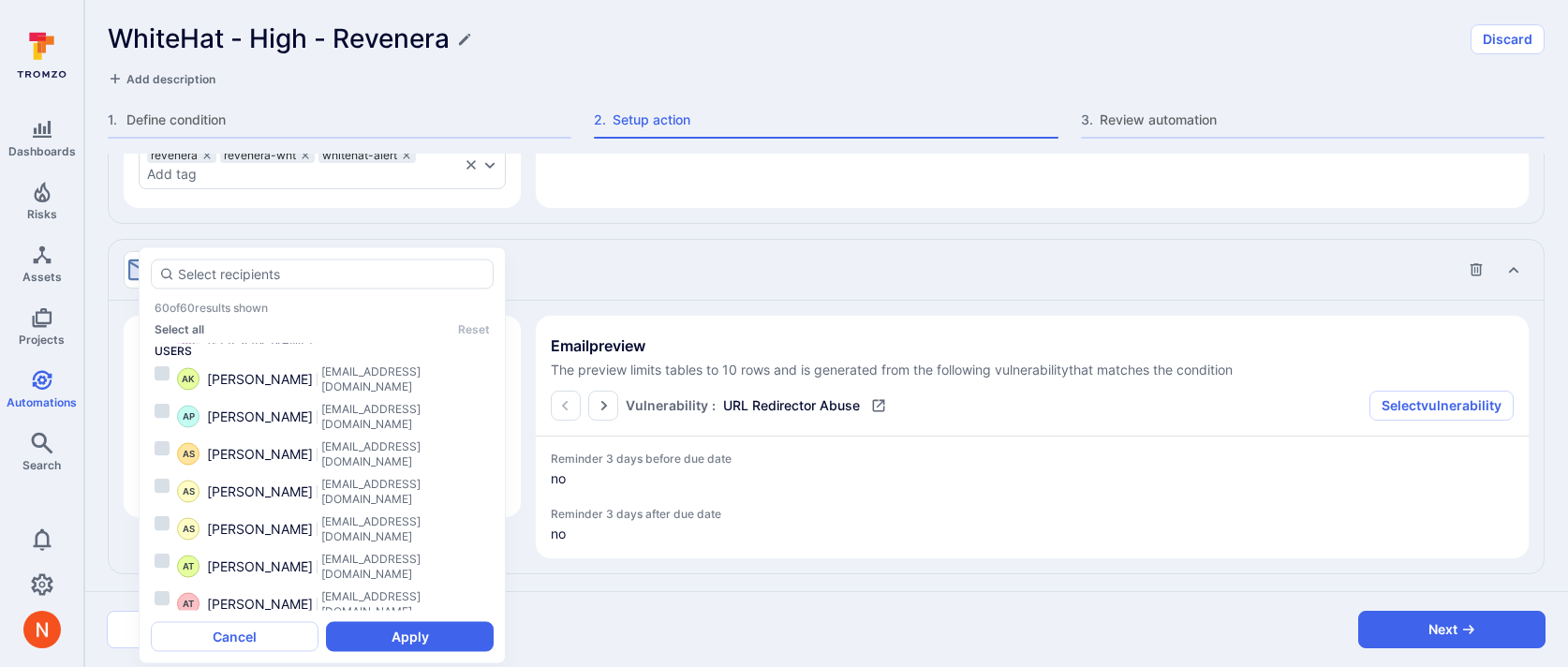
type textarea "x"
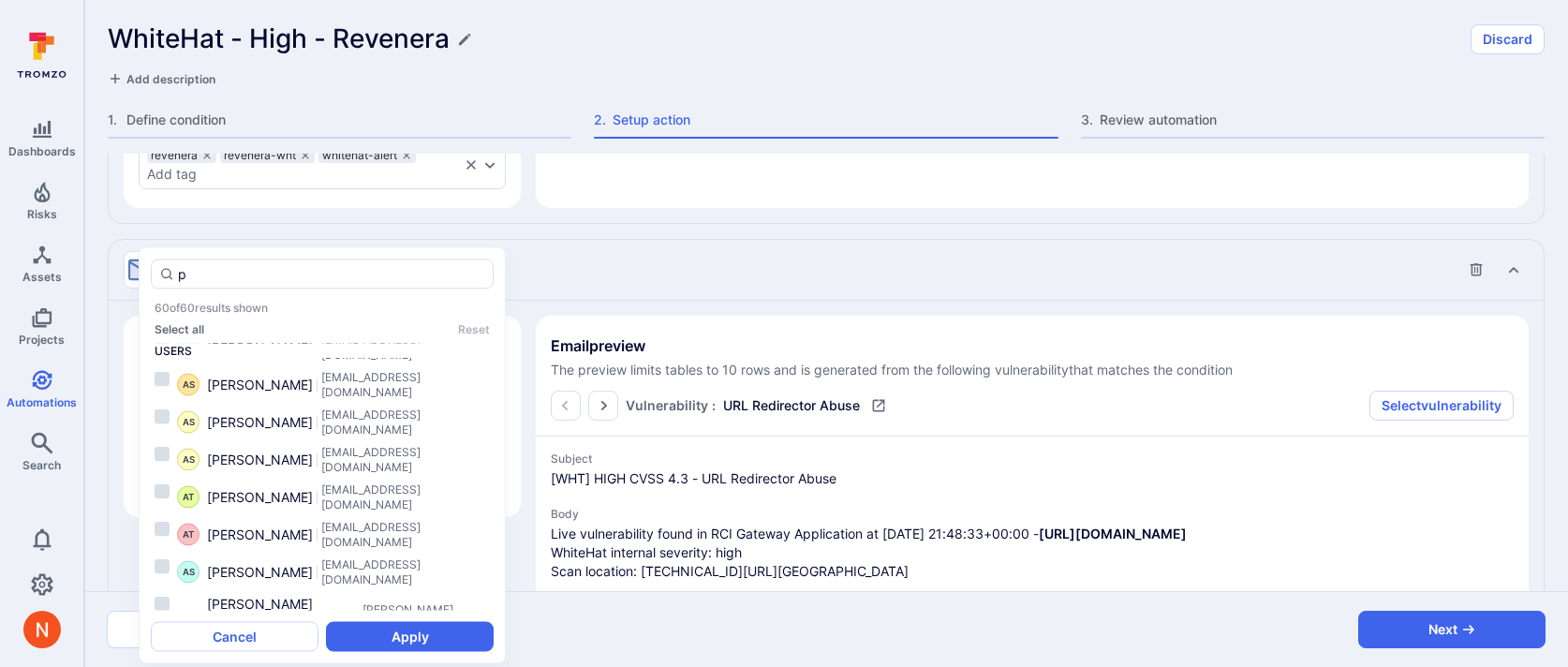
scroll to position [0, 0]
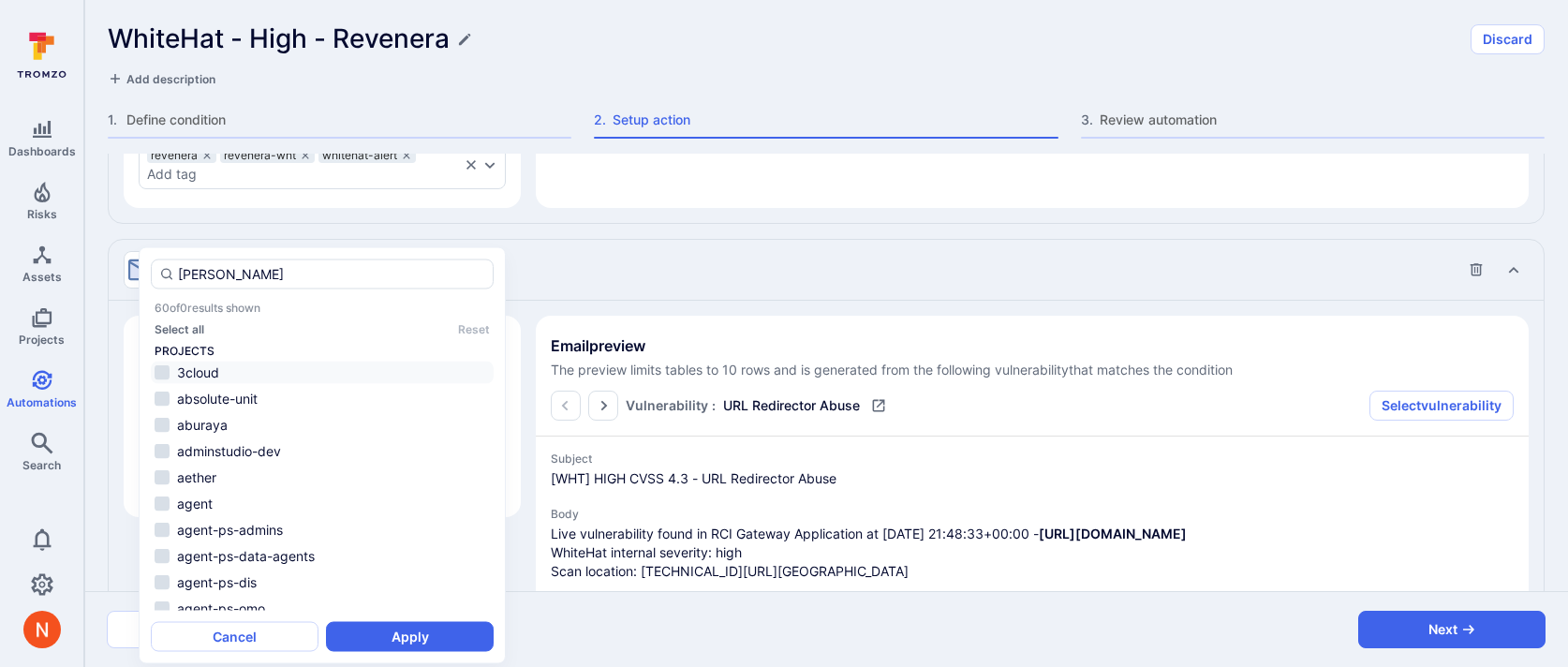
type input "peter"
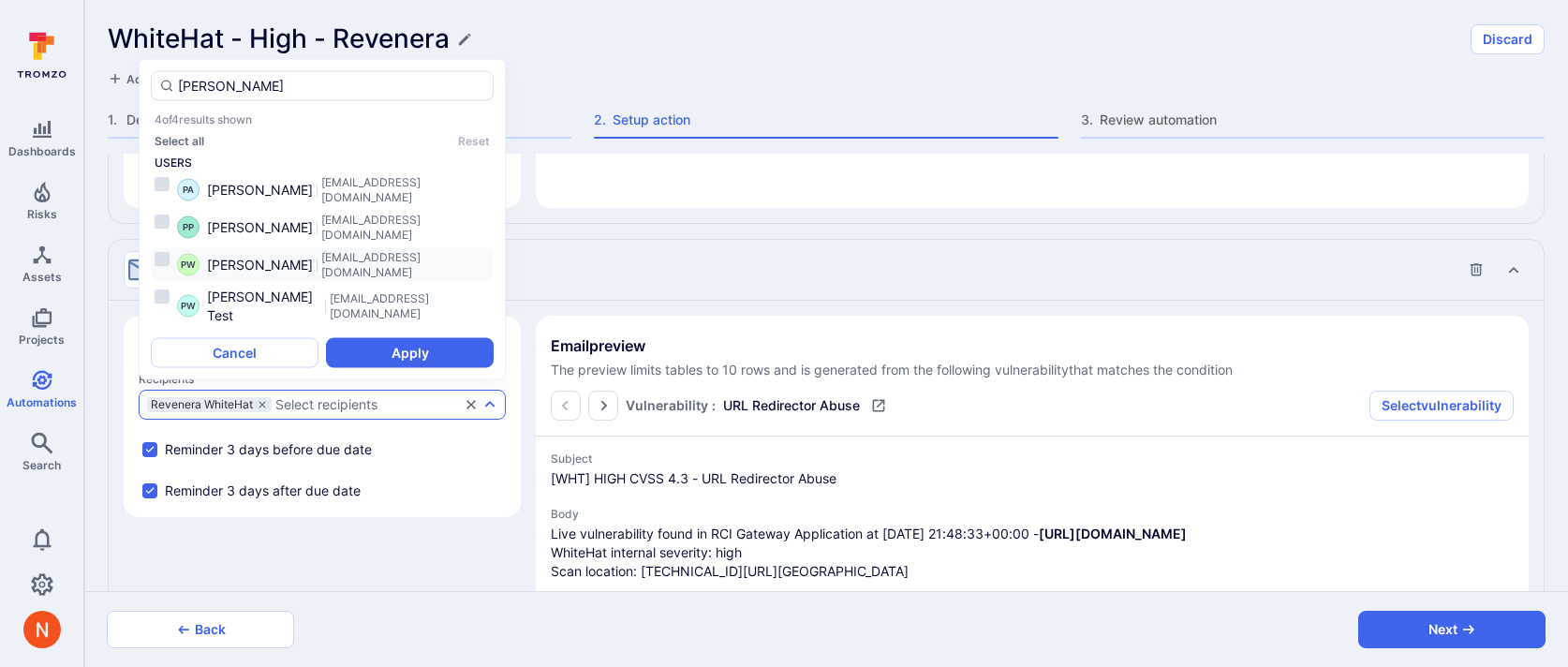
click at [321, 281] on span "PWake@flexera.com" at bounding box center [405, 265] width 168 height 30
click at [413, 352] on button "Apply" at bounding box center [410, 353] width 168 height 30
type textarea "x"
